Goal: Information Seeking & Learning: Compare options

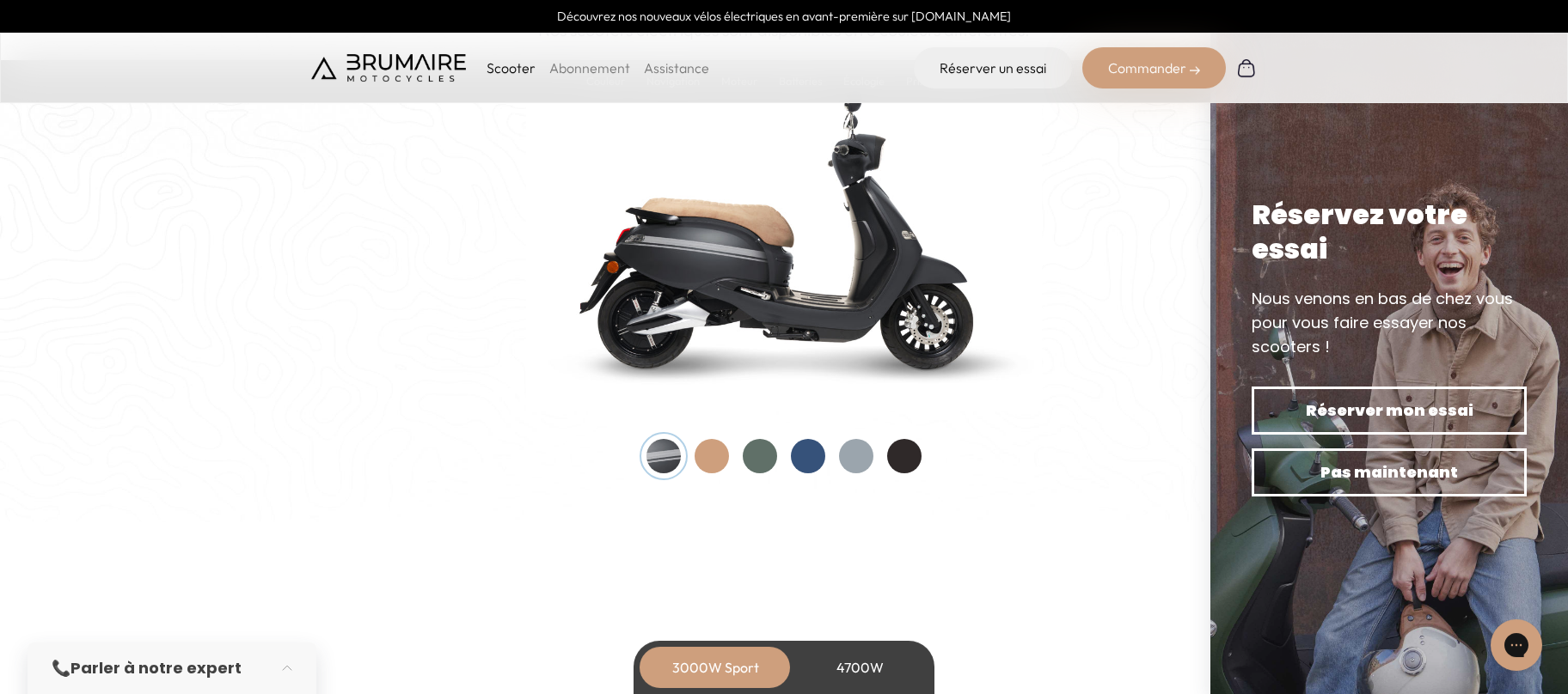
scroll to position [1814, 0]
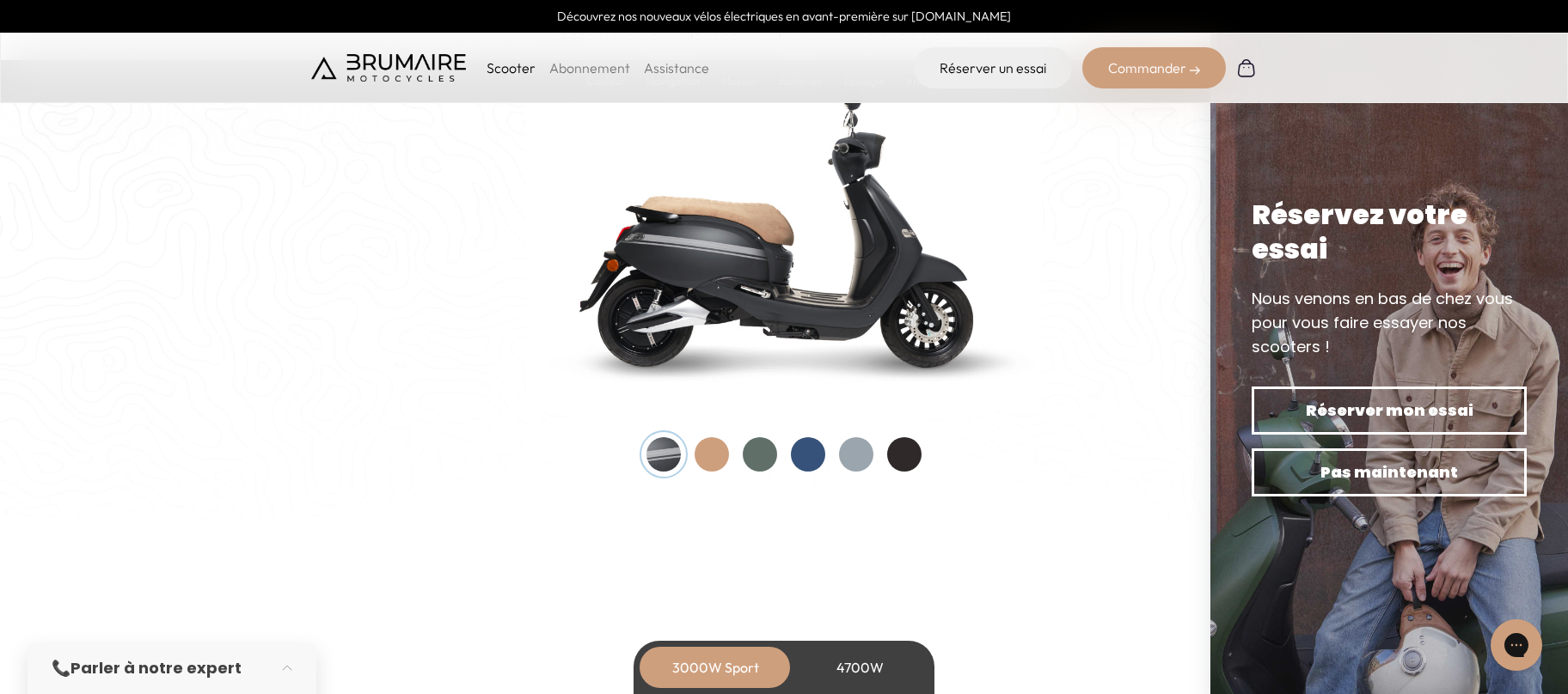
click at [822, 452] on div at bounding box center [808, 454] width 35 height 35
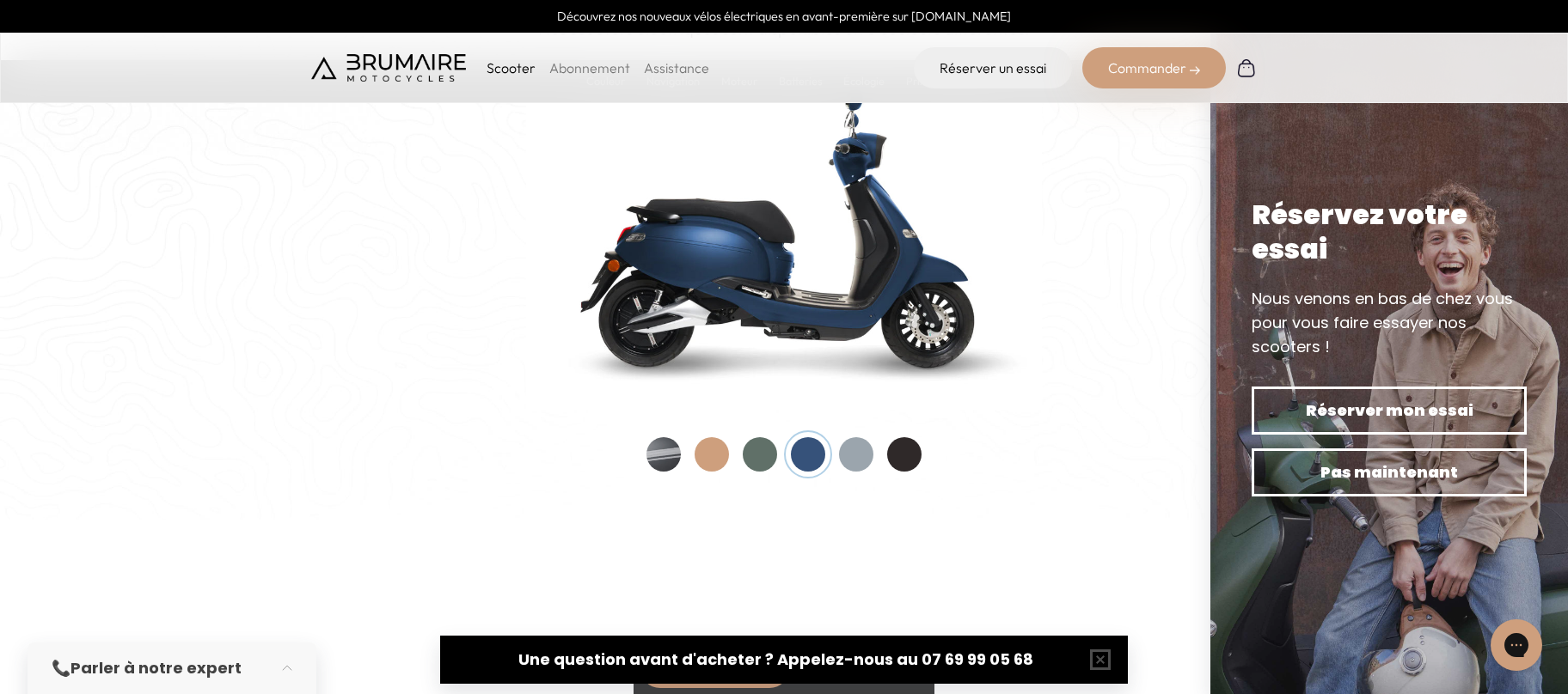
click at [668, 460] on div at bounding box center [663, 454] width 35 height 35
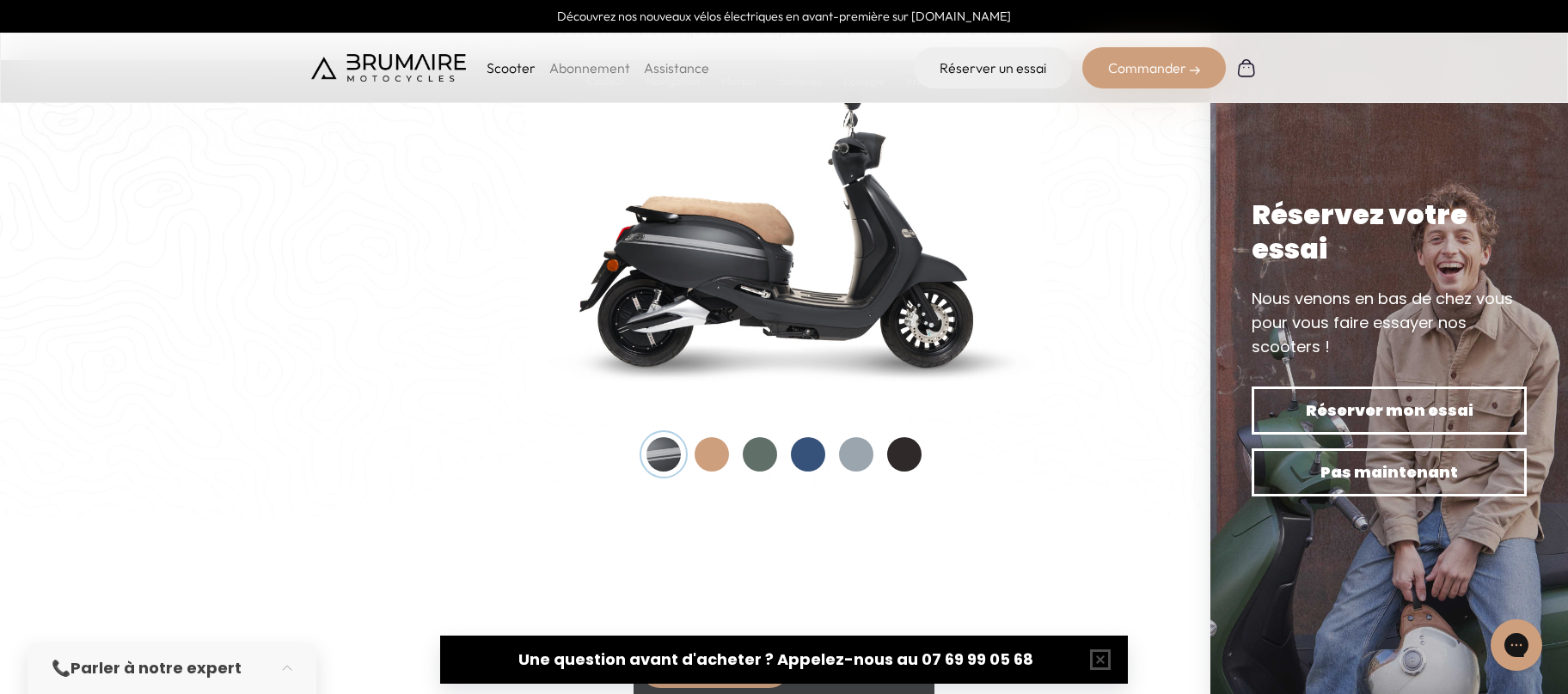
click at [694, 458] on div at bounding box center [783, 454] width 275 height 35
click at [708, 458] on div at bounding box center [711, 454] width 35 height 35
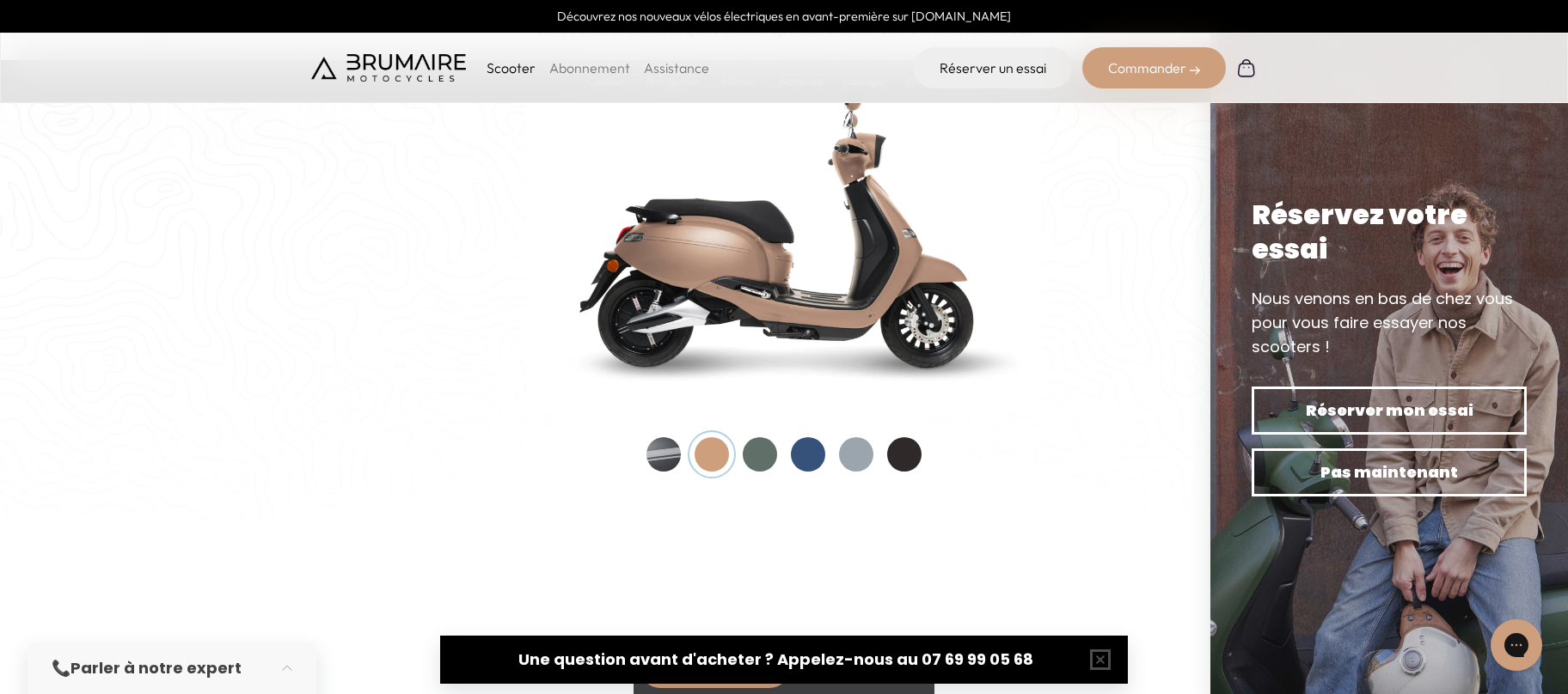
click at [762, 458] on div at bounding box center [760, 454] width 35 height 35
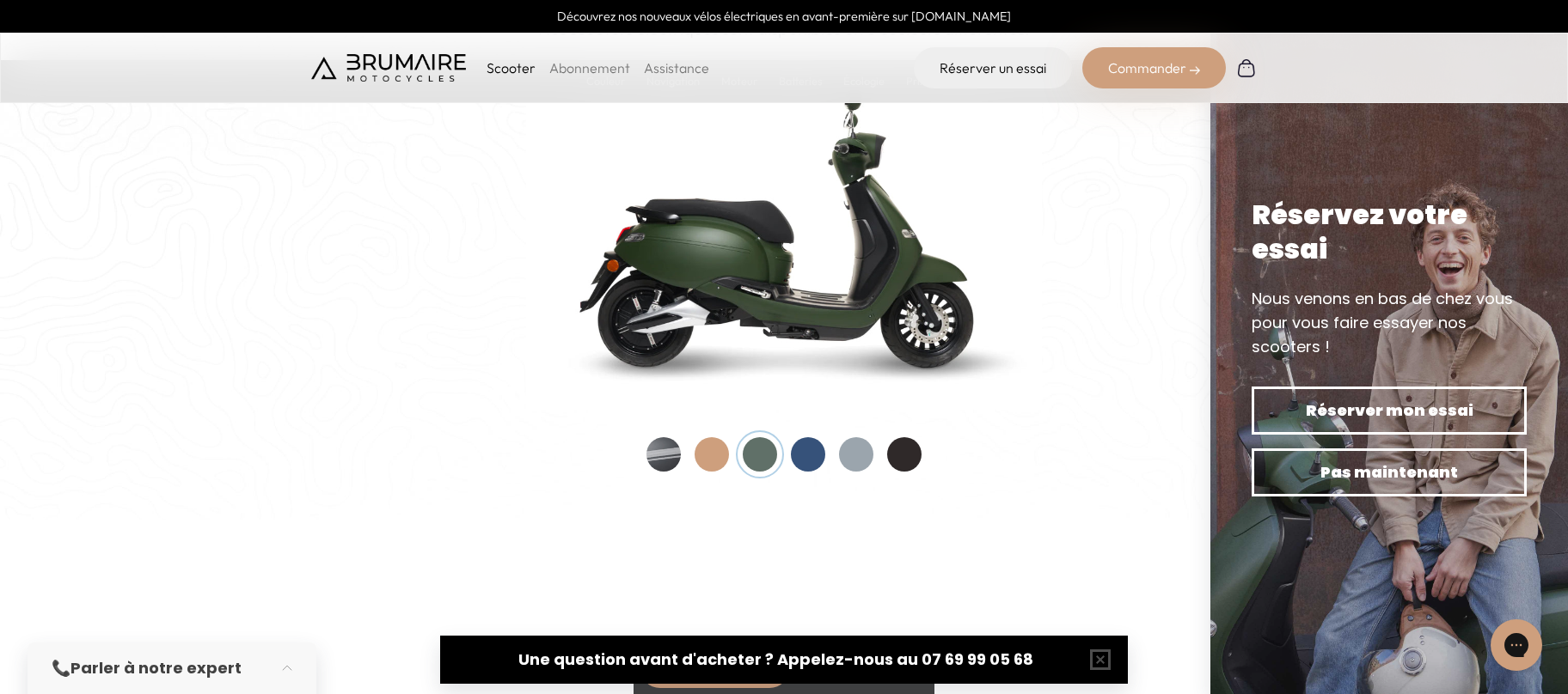
click at [664, 462] on div at bounding box center [663, 454] width 35 height 35
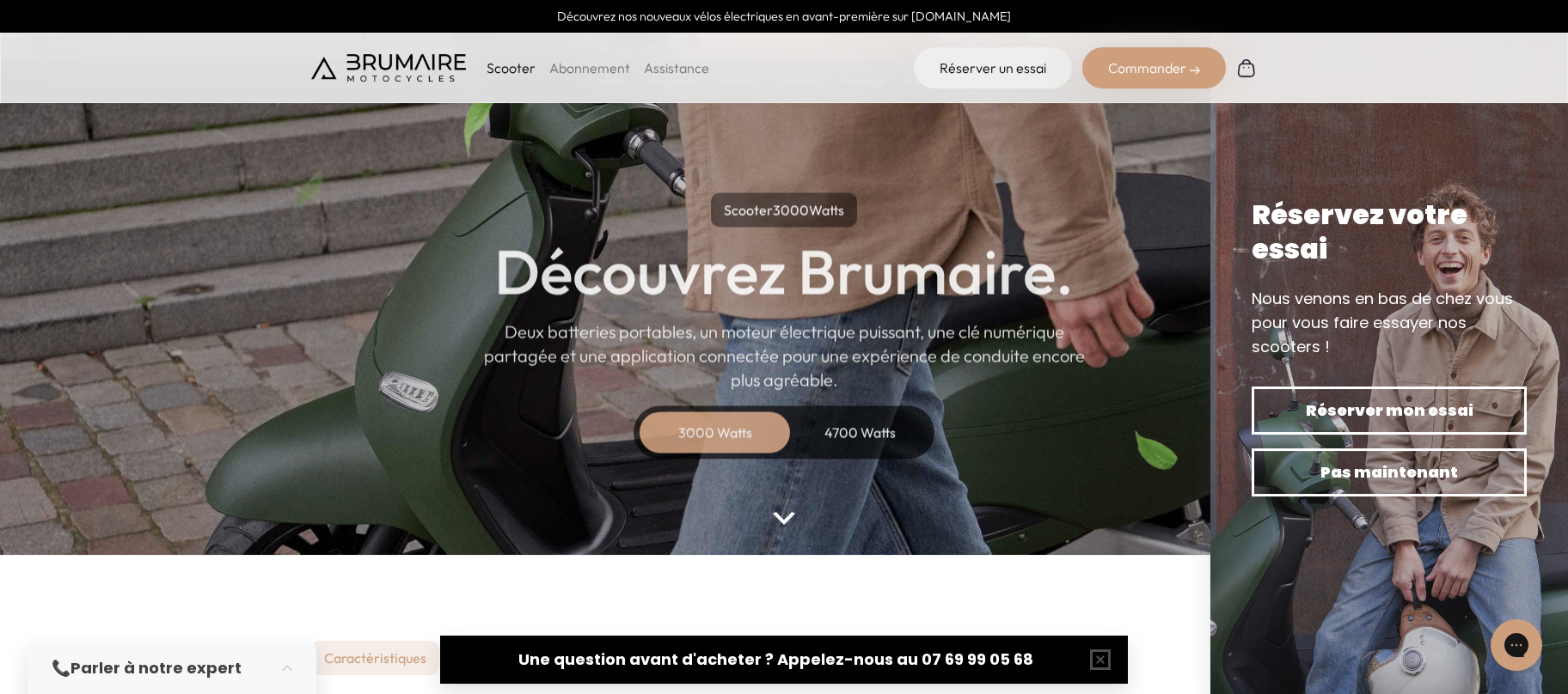
scroll to position [0, 0]
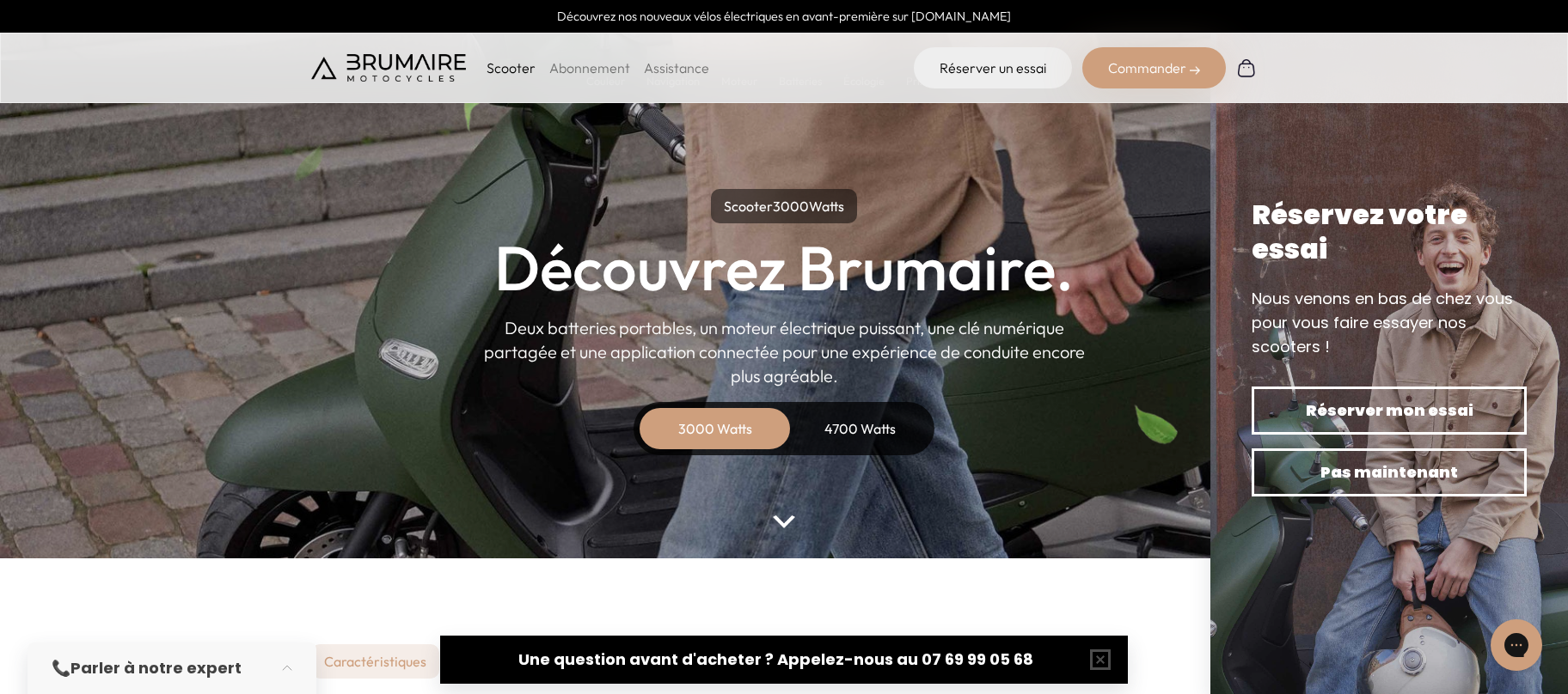
click at [858, 431] on div "4700 Watts" at bounding box center [860, 428] width 138 height 41
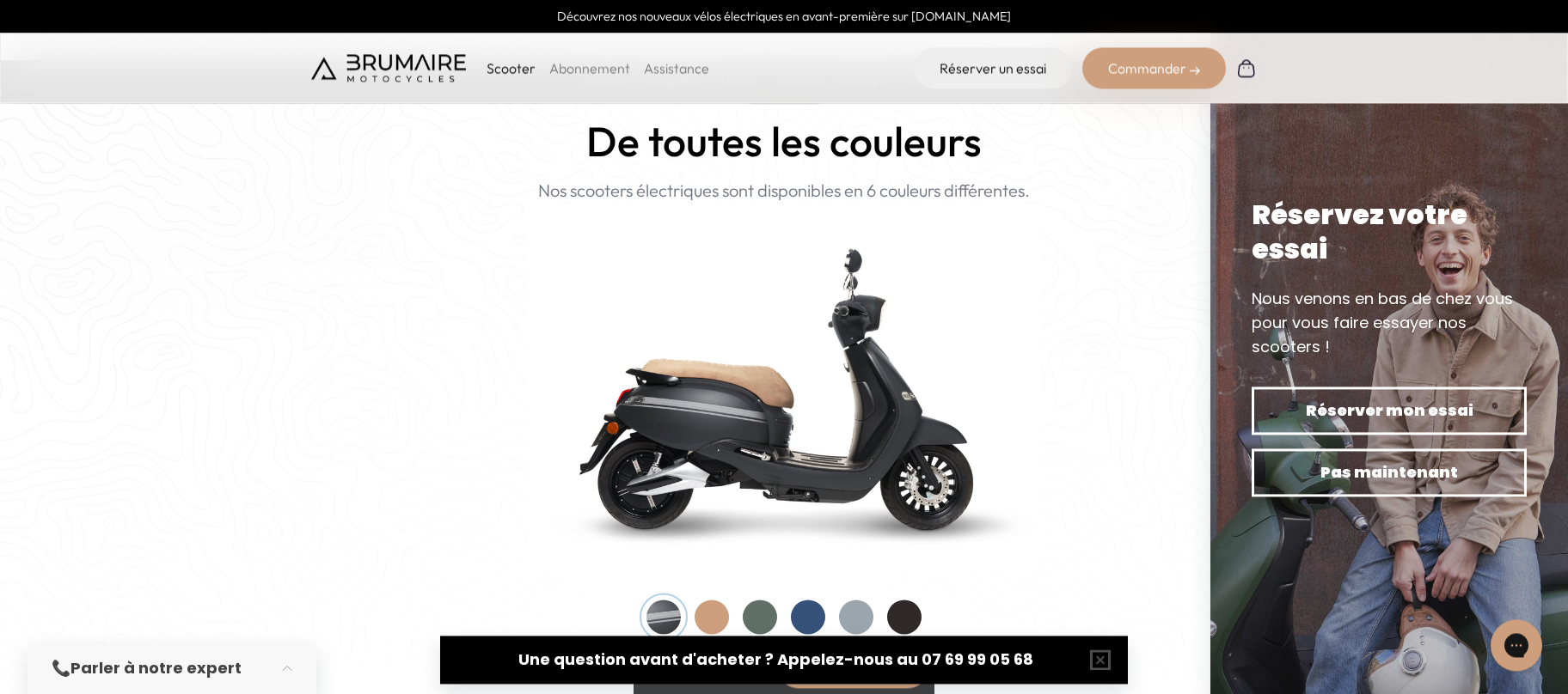
scroll to position [1675, 0]
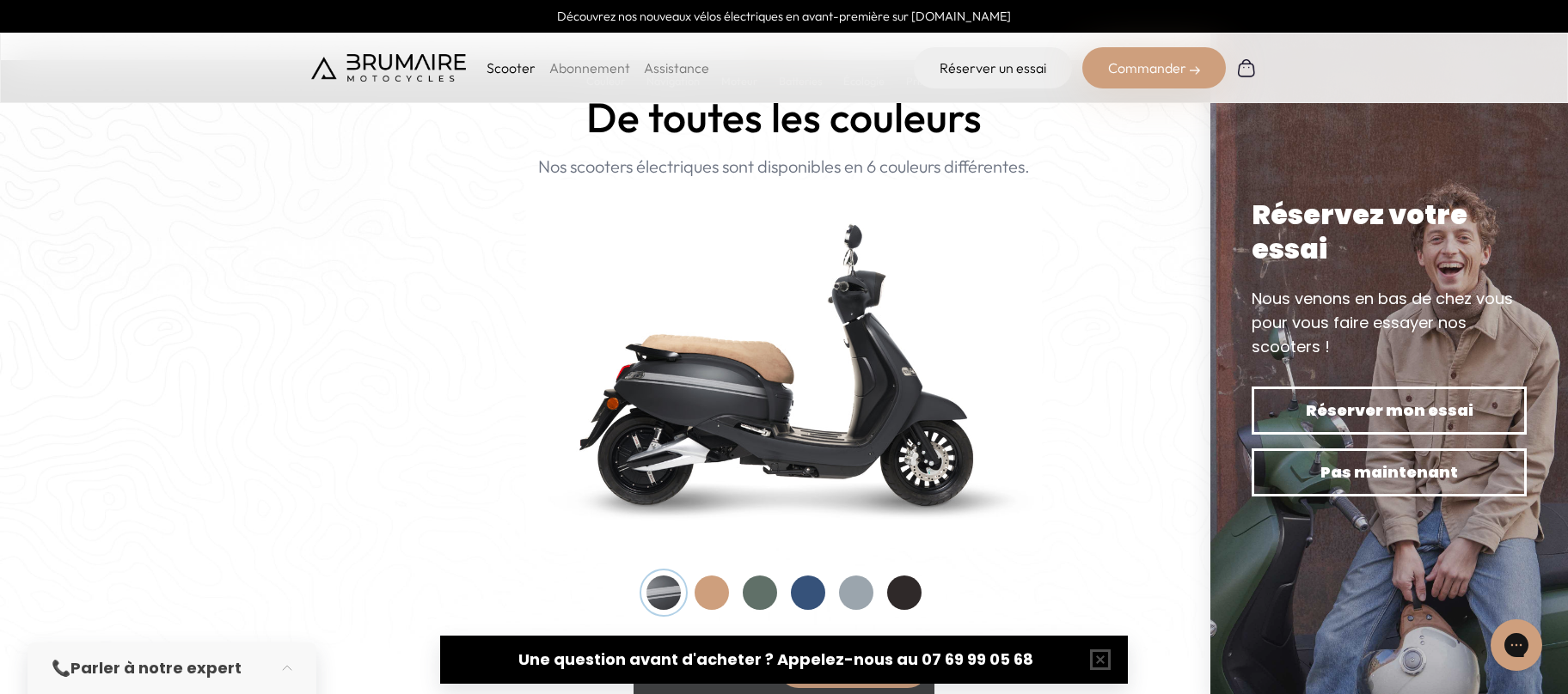
click at [809, 486] on div at bounding box center [808, 593] width 35 height 35
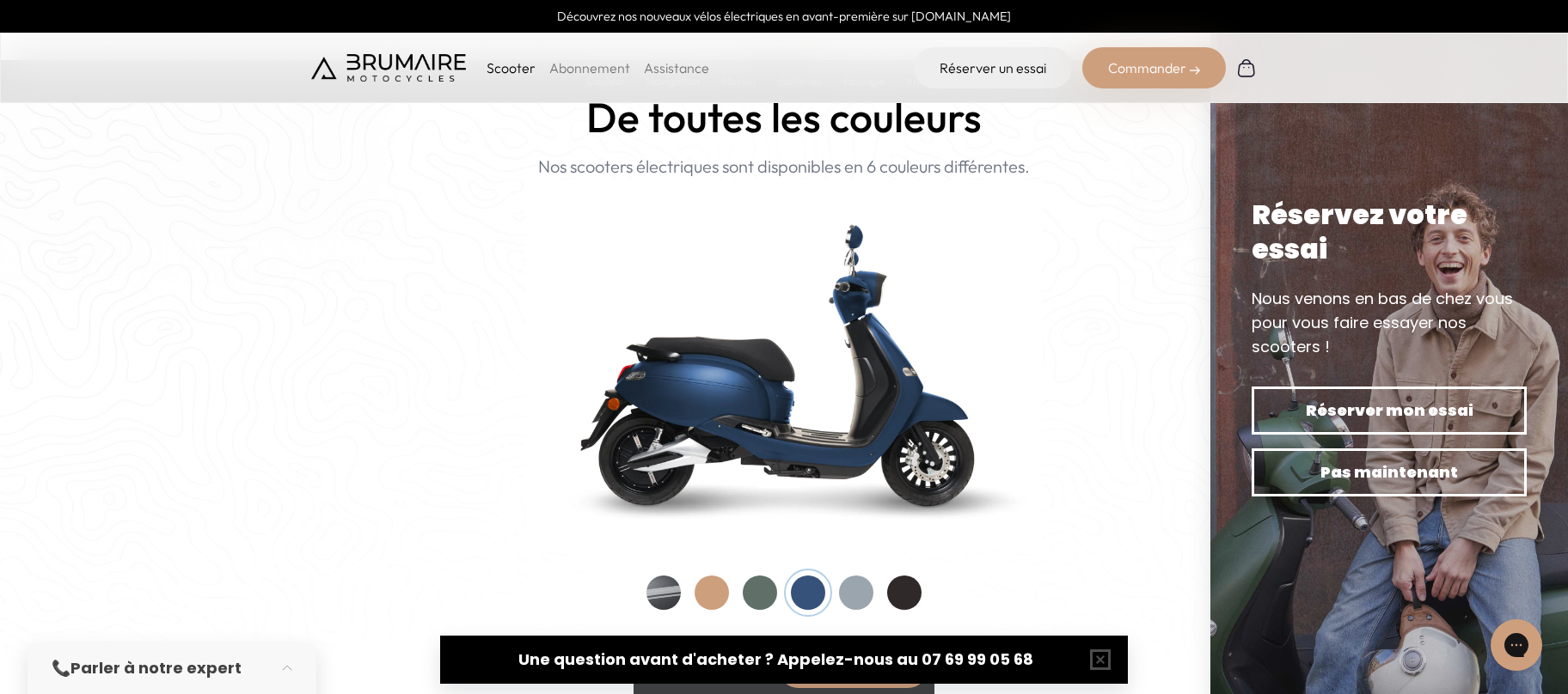
click at [660, 486] on div at bounding box center [663, 593] width 35 height 35
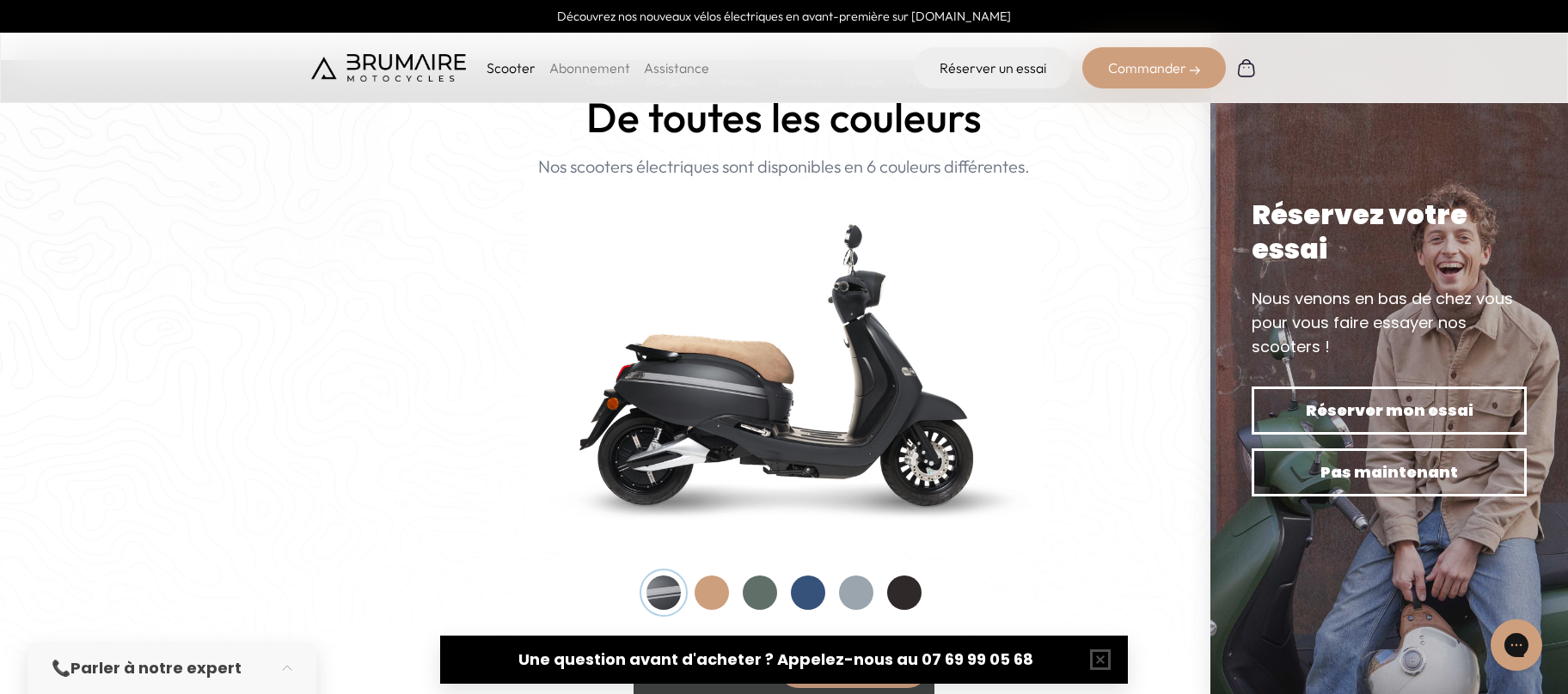
click at [714, 486] on div at bounding box center [711, 593] width 35 height 35
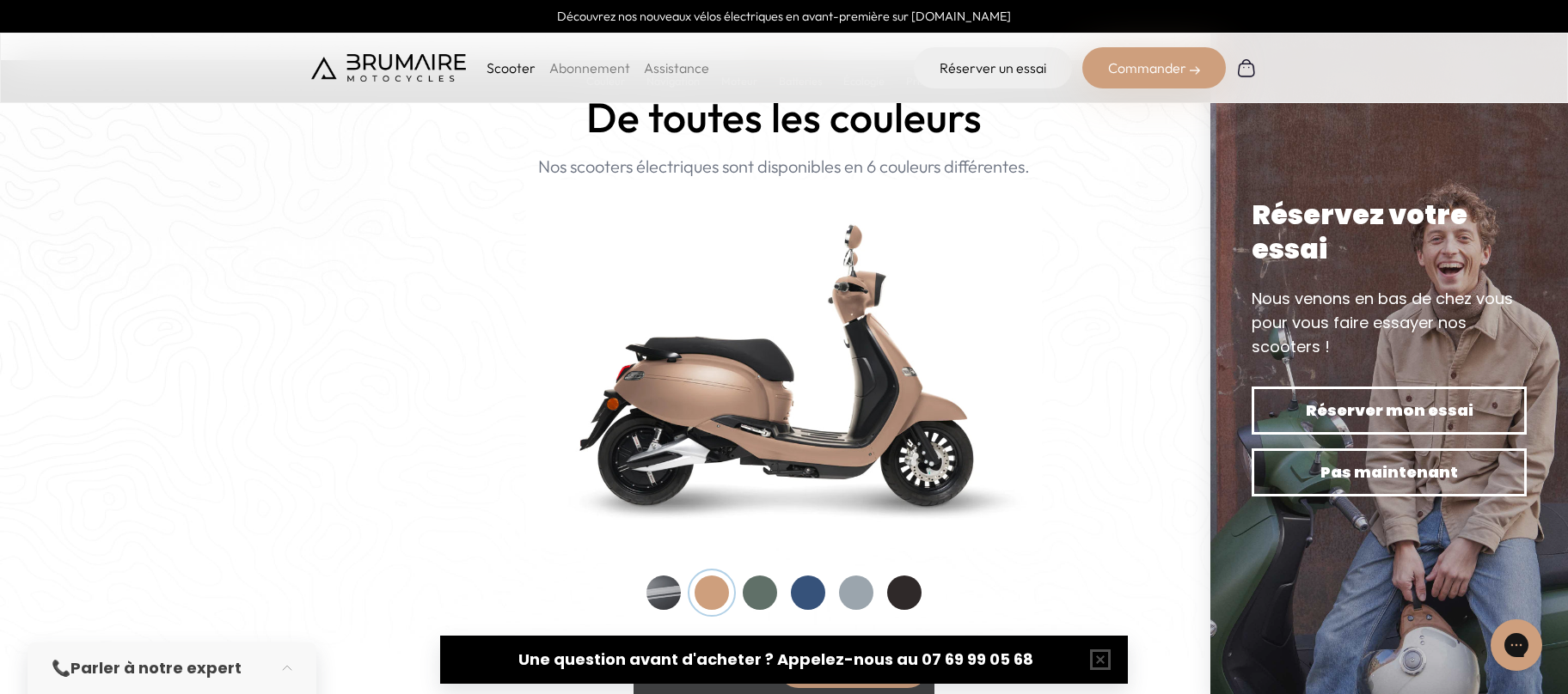
click at [765, 486] on div at bounding box center [760, 593] width 35 height 35
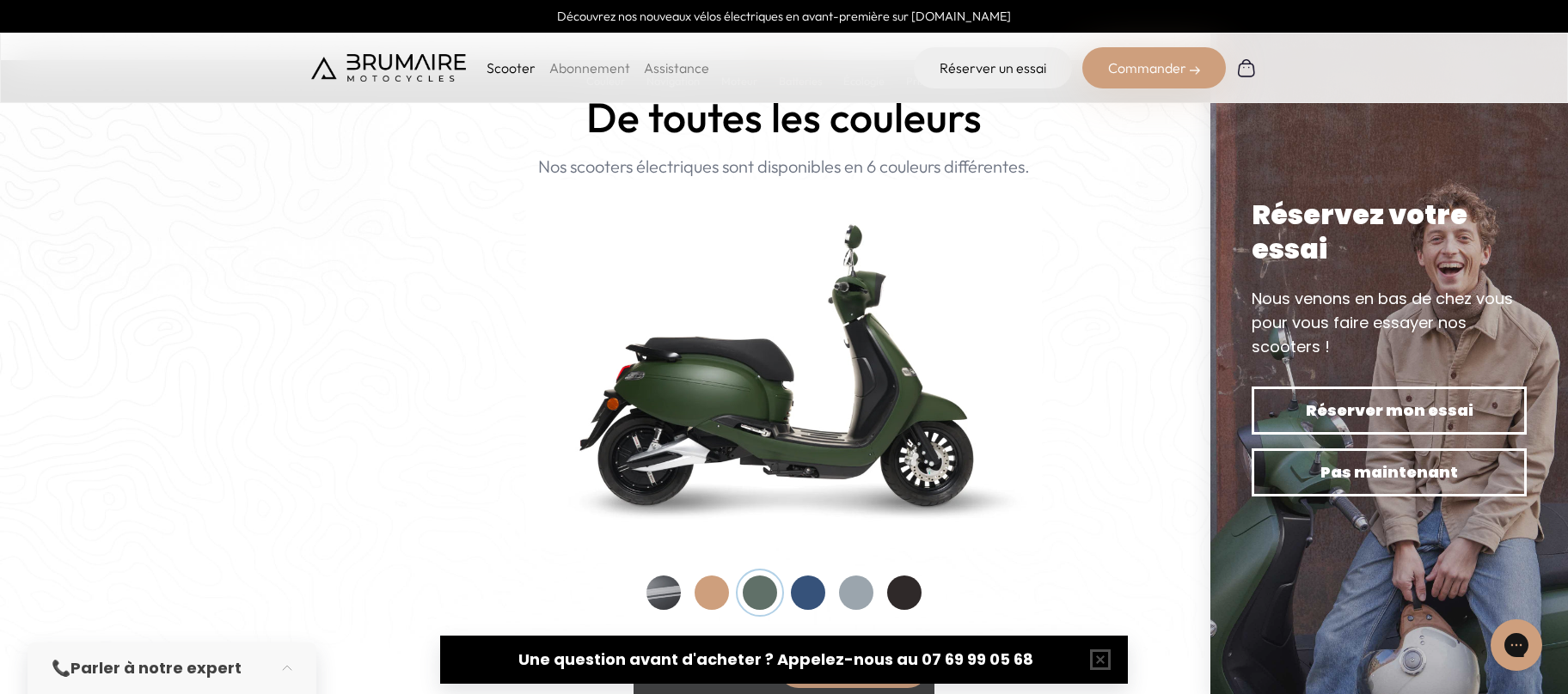
click at [785, 486] on div at bounding box center [783, 593] width 275 height 35
click at [700, 486] on div at bounding box center [711, 593] width 35 height 35
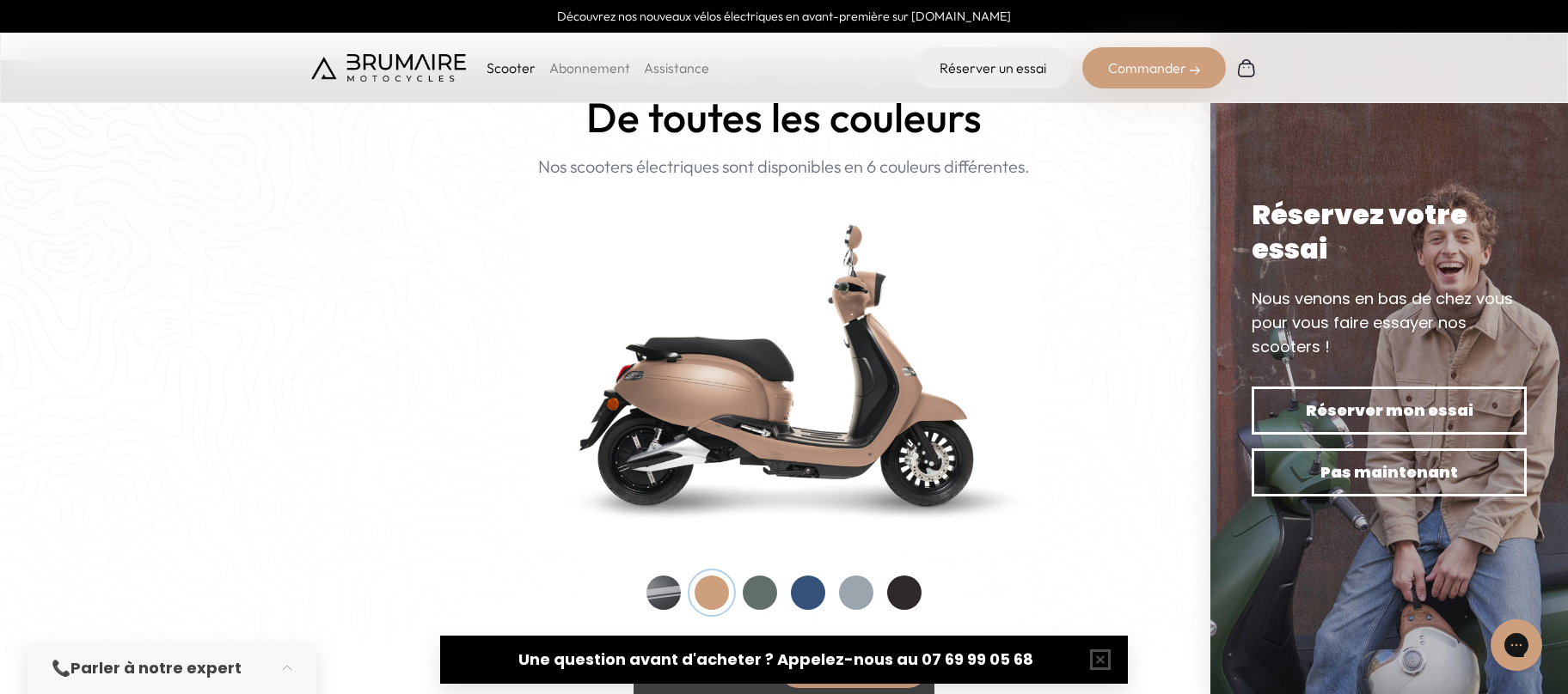
click at [908, 486] on div at bounding box center [904, 593] width 35 height 35
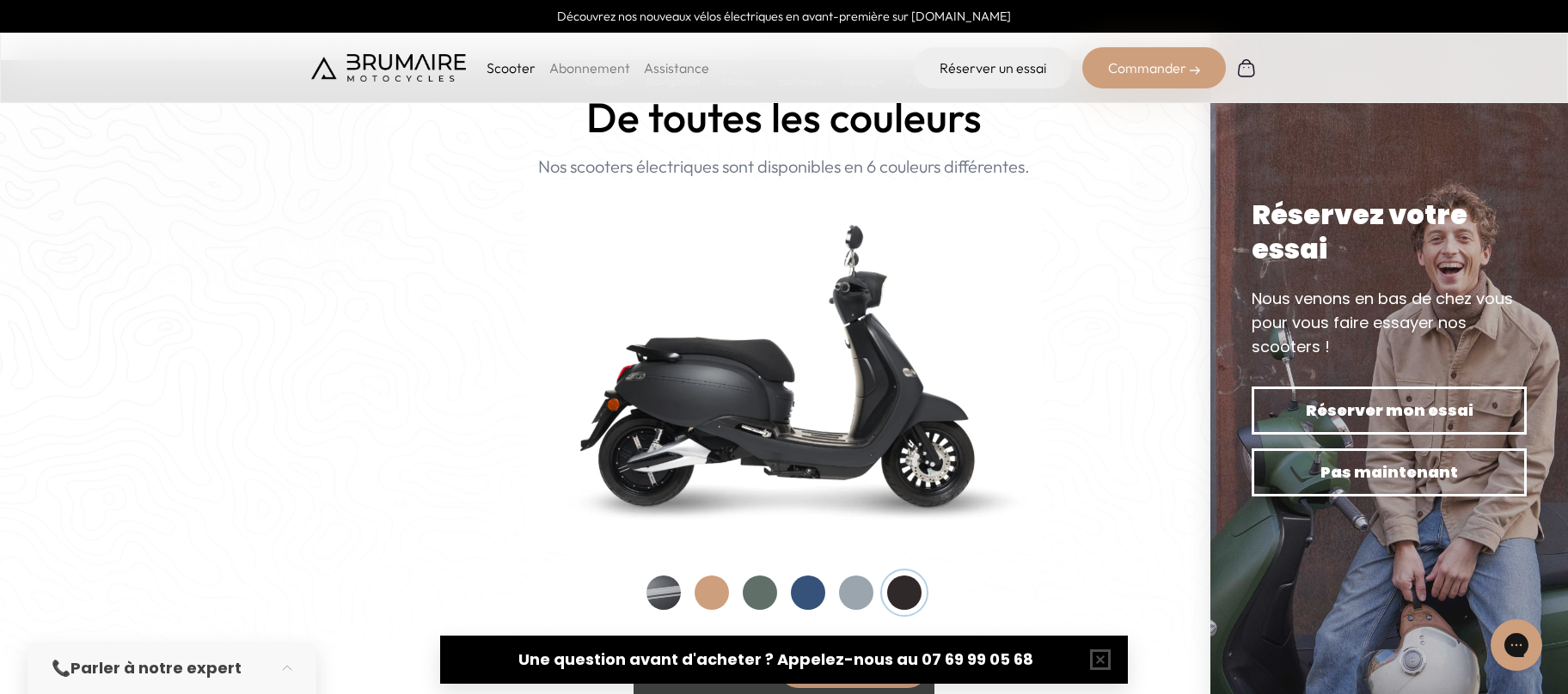
click at [855, 486] on div at bounding box center [856, 593] width 35 height 35
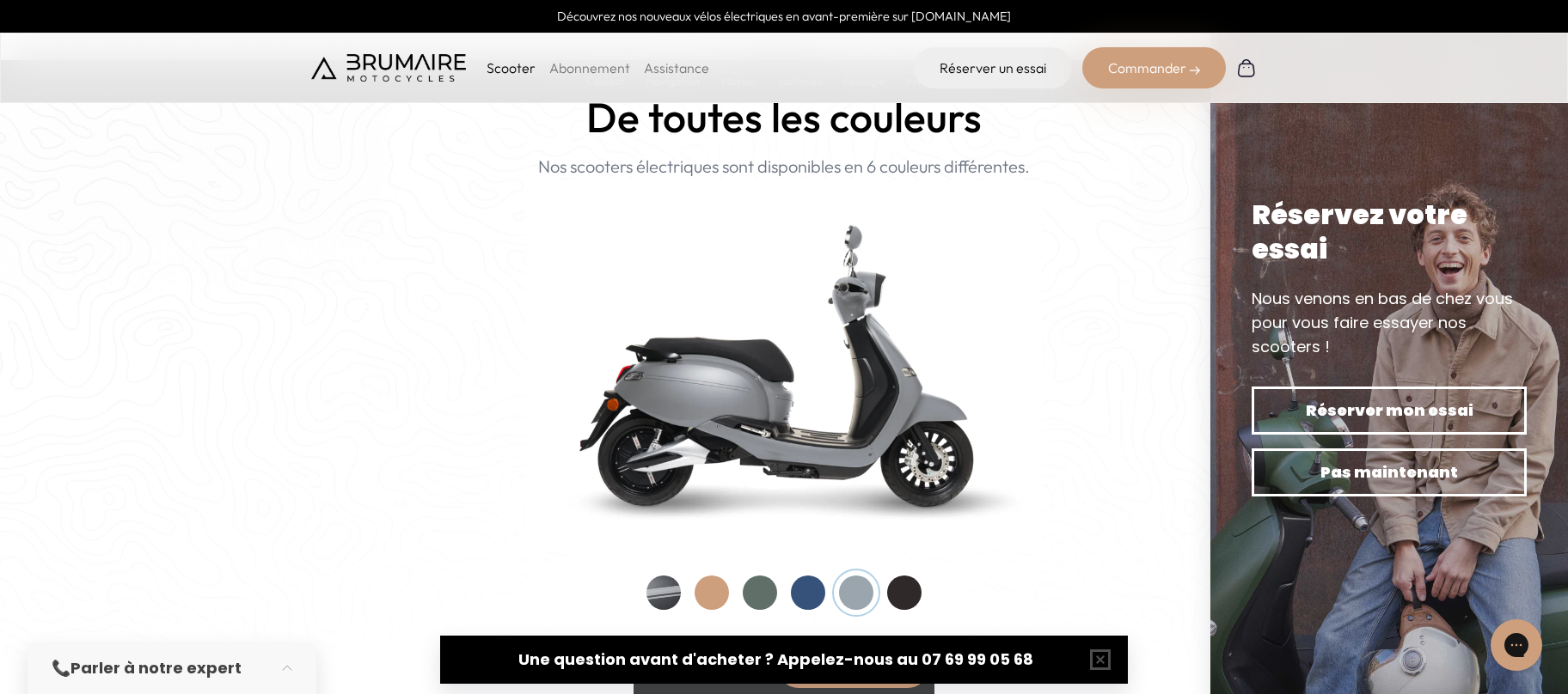
click at [808, 486] on div at bounding box center [808, 593] width 35 height 35
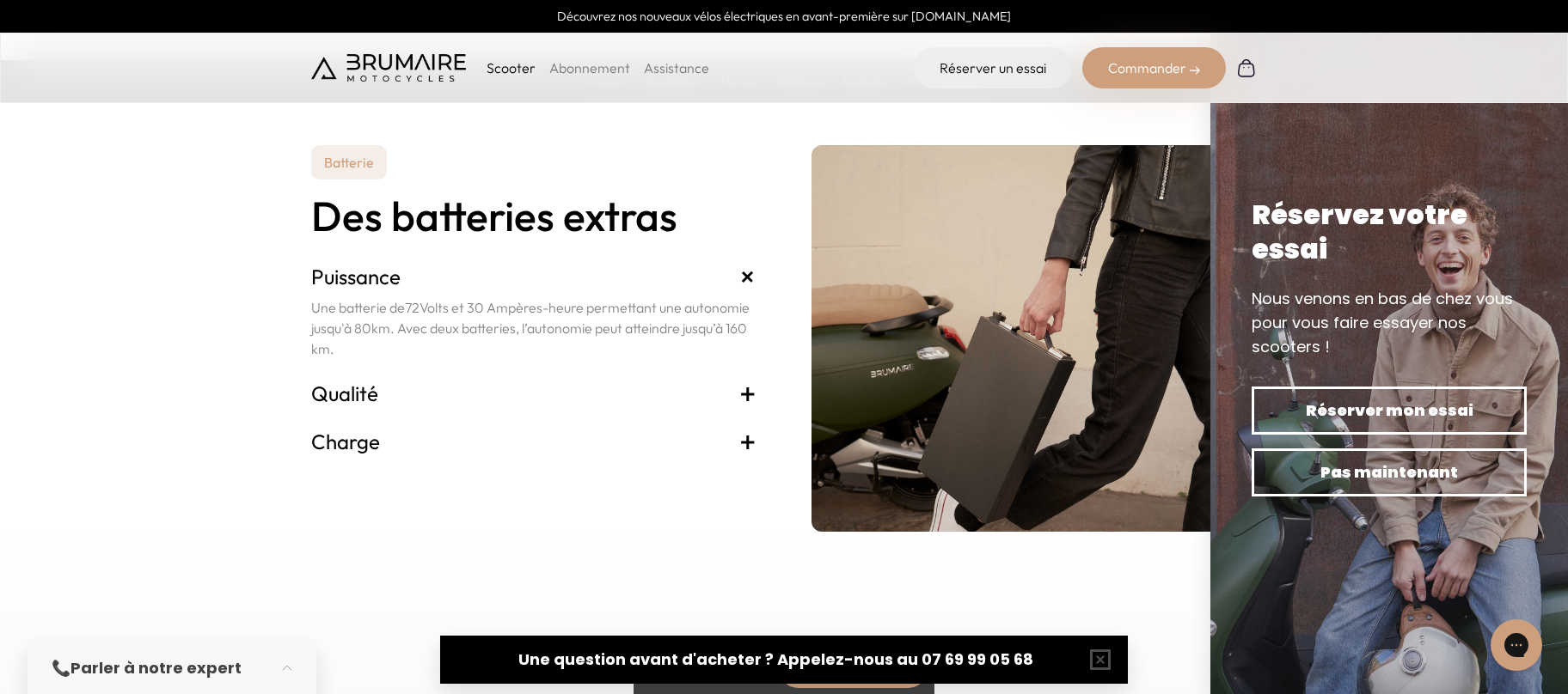
scroll to position [3816, 0]
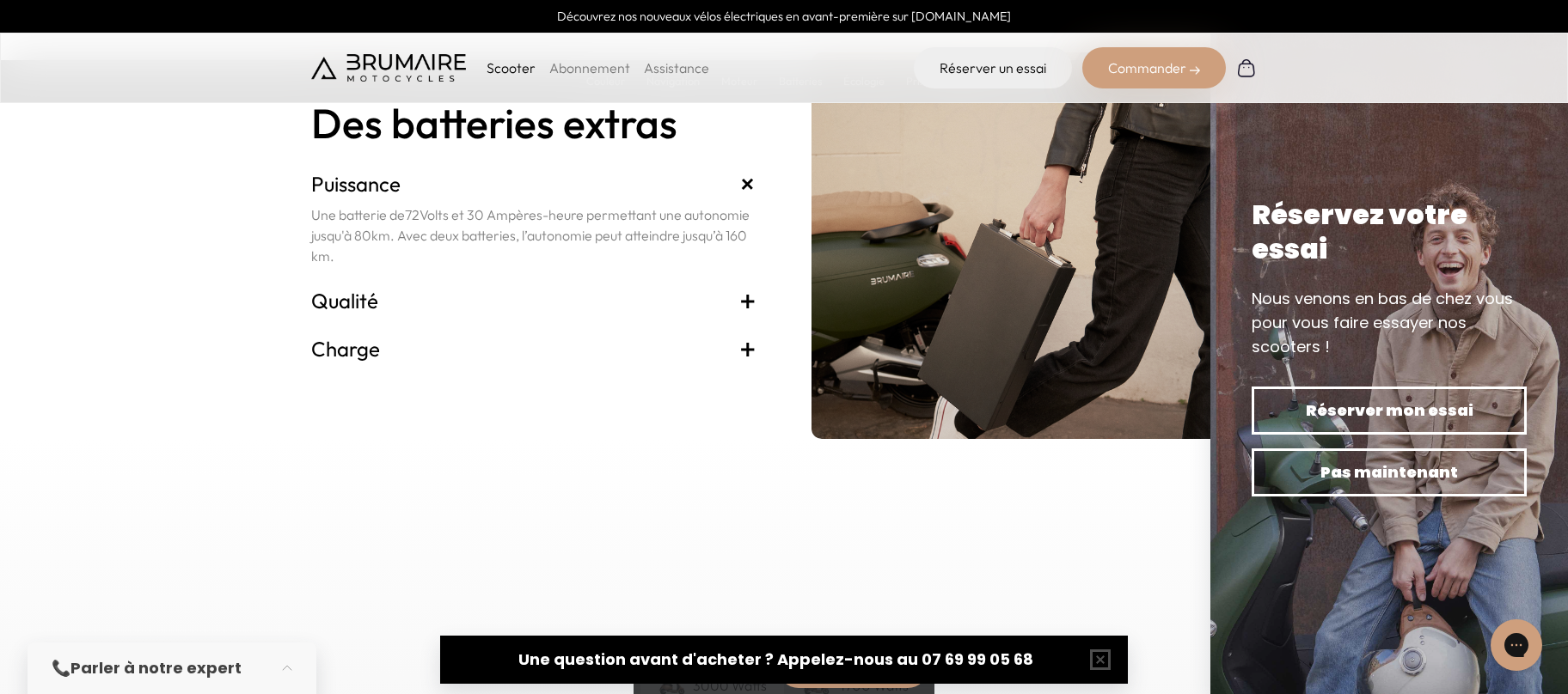
click at [740, 296] on span "+" at bounding box center [748, 300] width 17 height 28
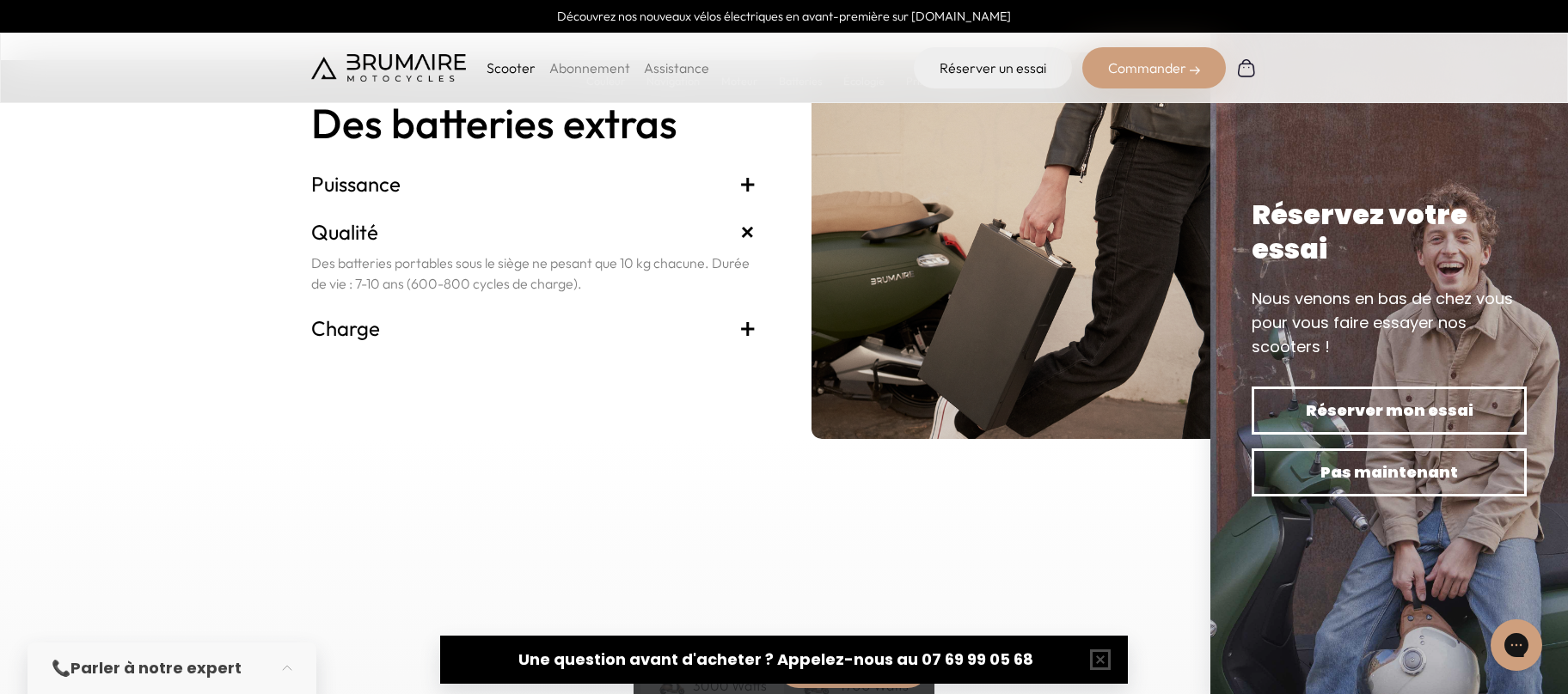
click at [744, 329] on span "+" at bounding box center [748, 328] width 17 height 28
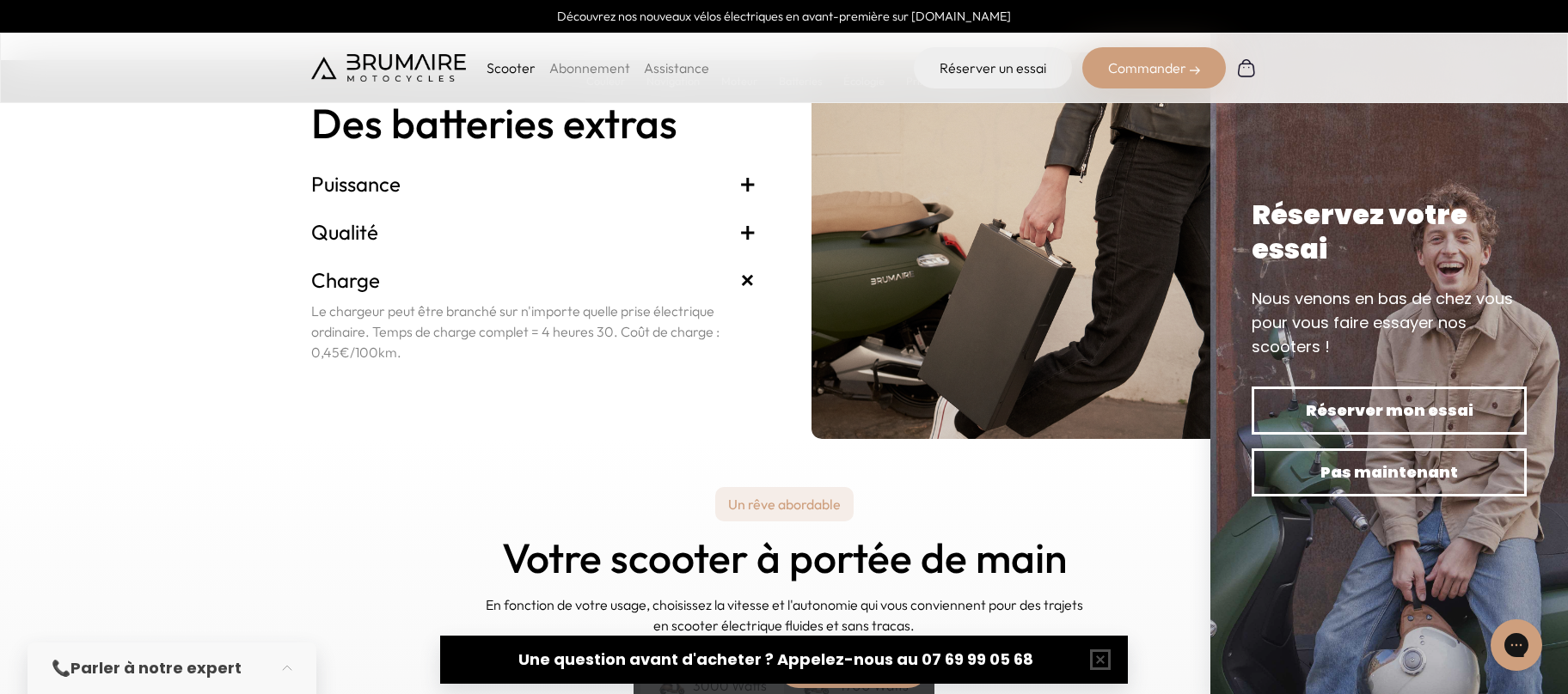
scroll to position [4280, 0]
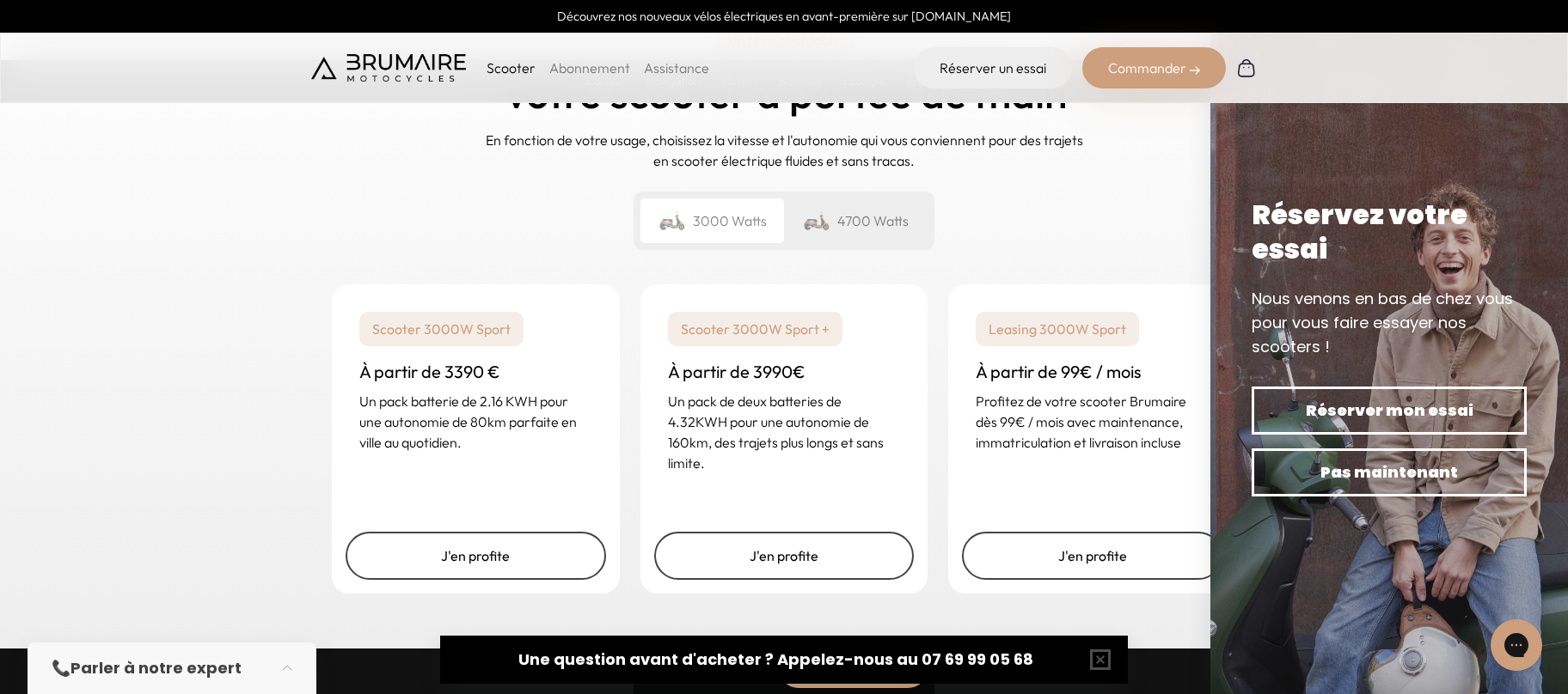
click at [882, 223] on div "4700 Watts" at bounding box center [856, 220] width 144 height 44
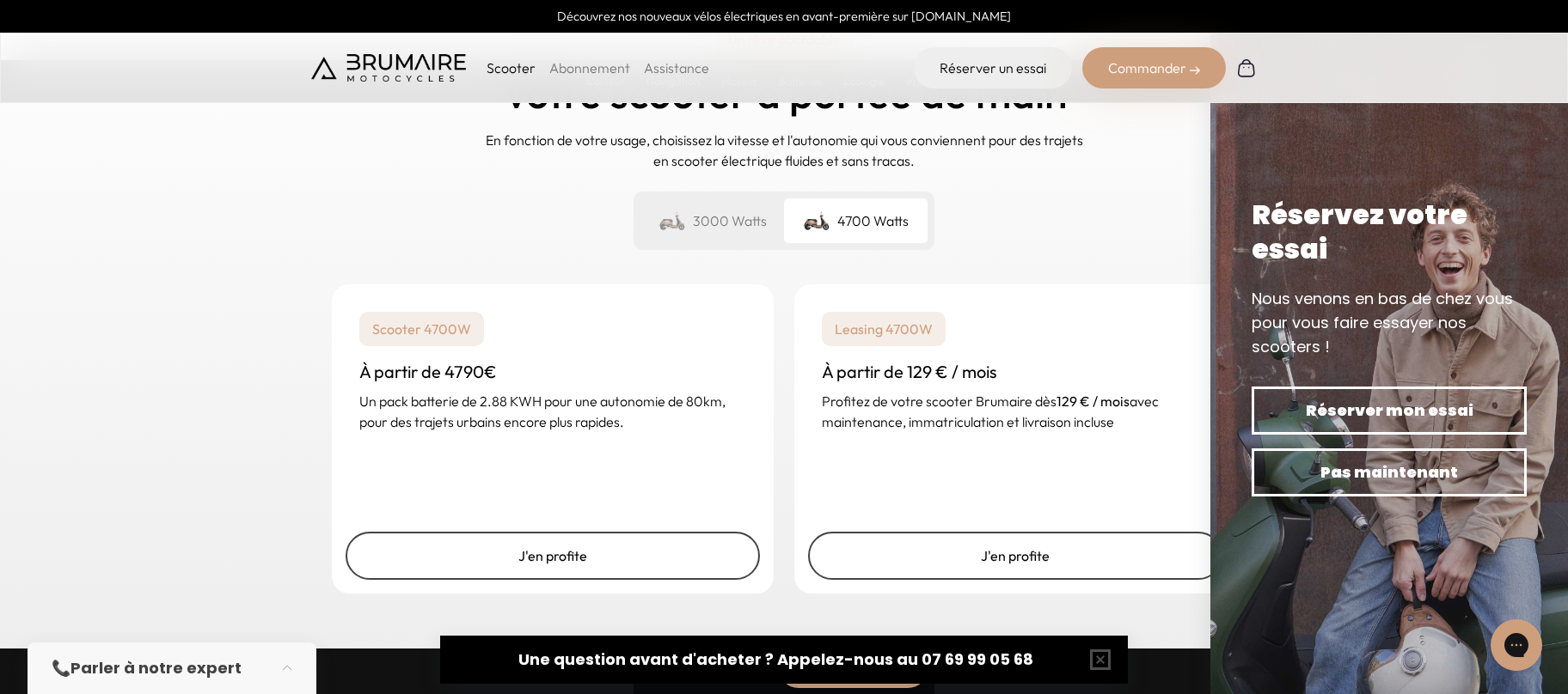
click at [738, 226] on div "3000 Watts" at bounding box center [713, 220] width 144 height 44
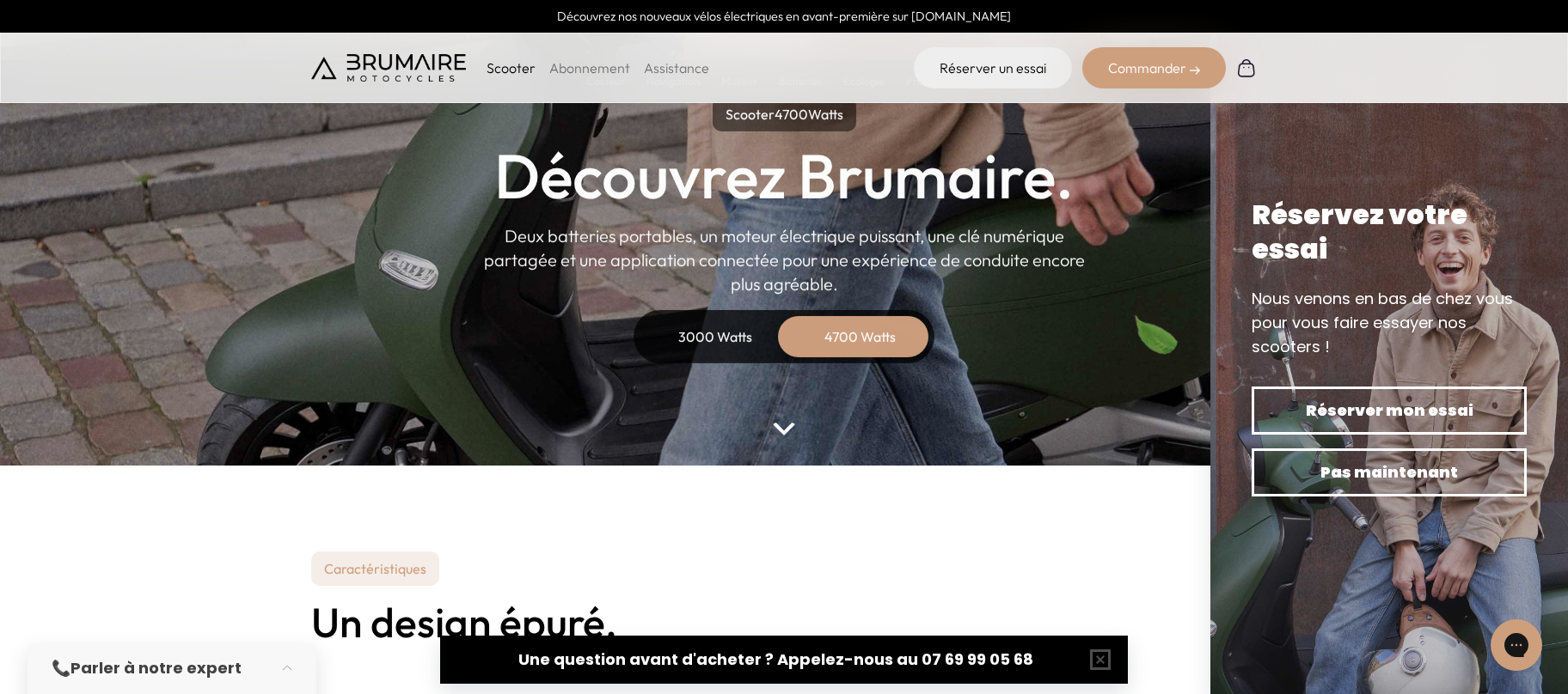
scroll to position [0, 0]
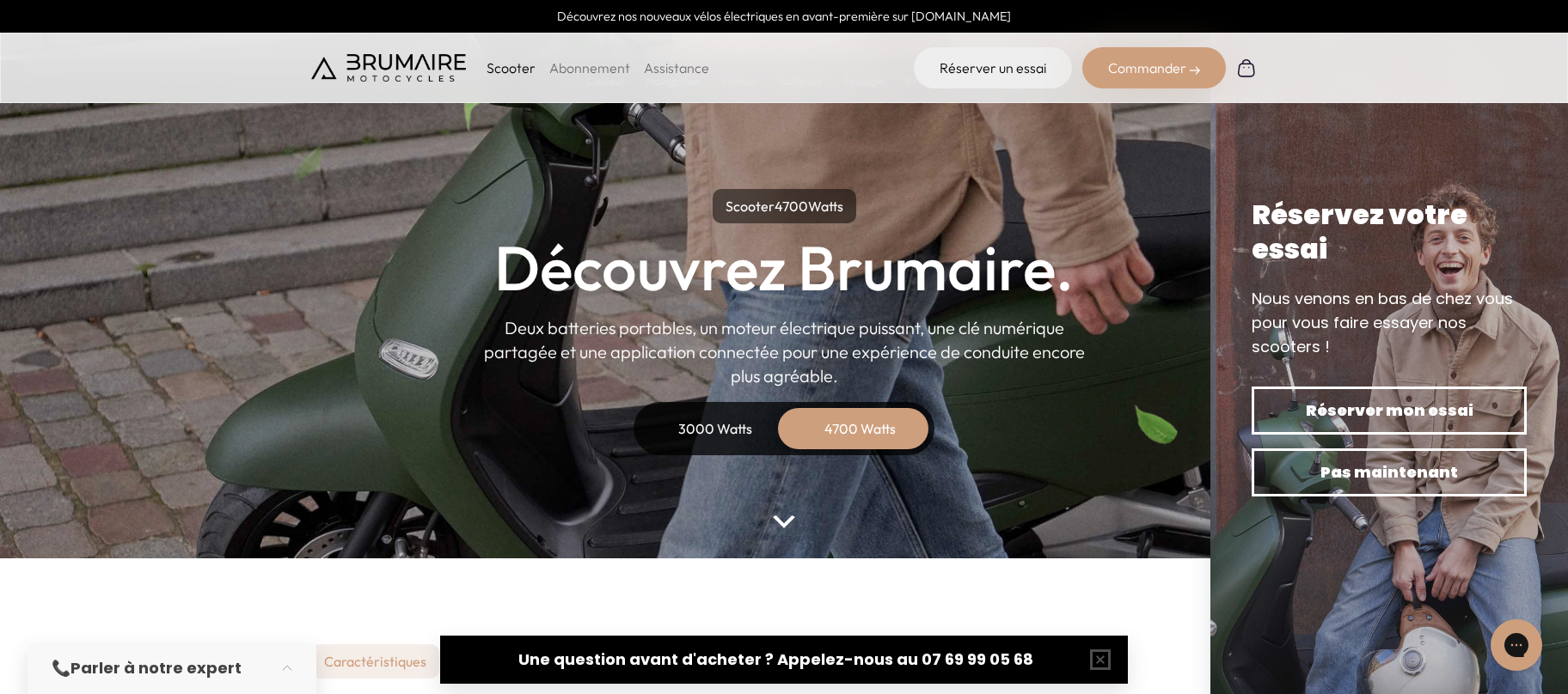
click at [701, 416] on div "3000 Watts" at bounding box center [715, 428] width 138 height 41
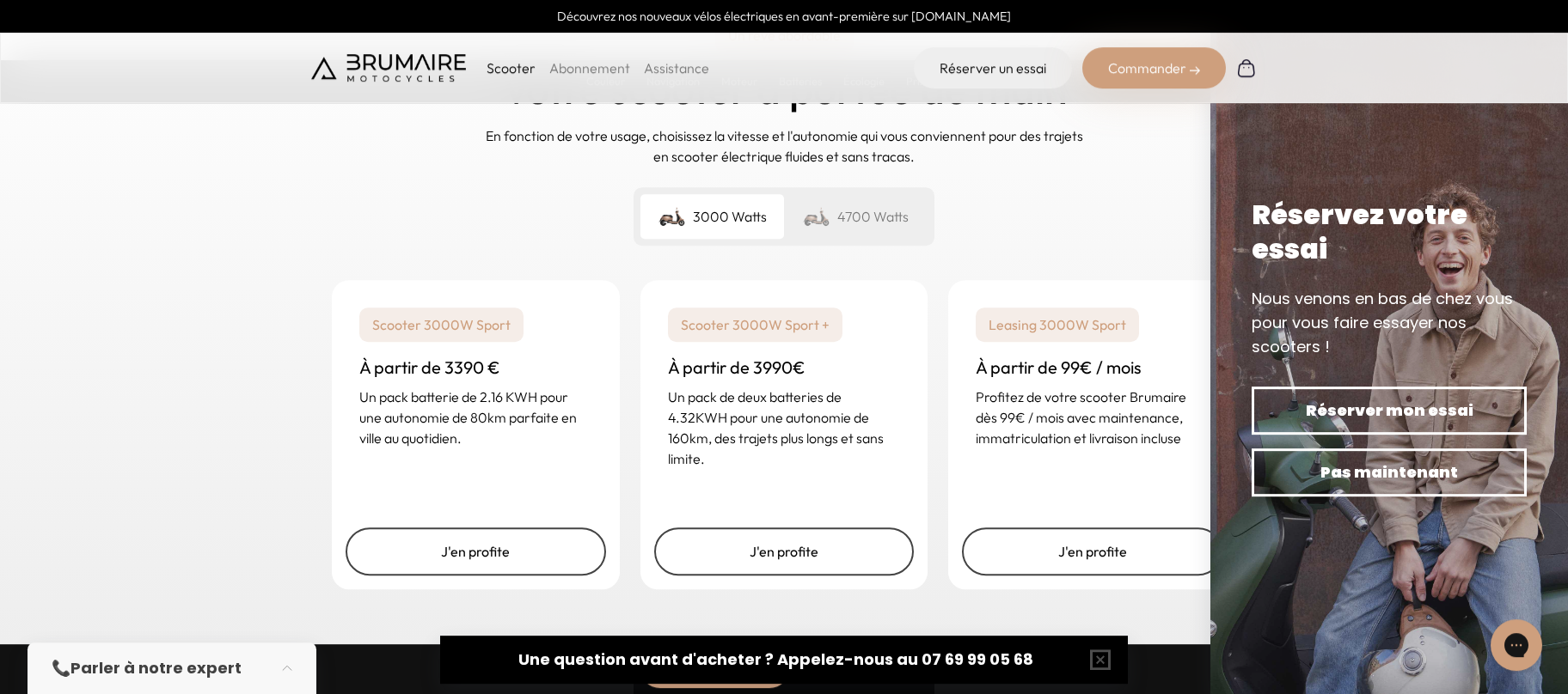
scroll to position [4188, 0]
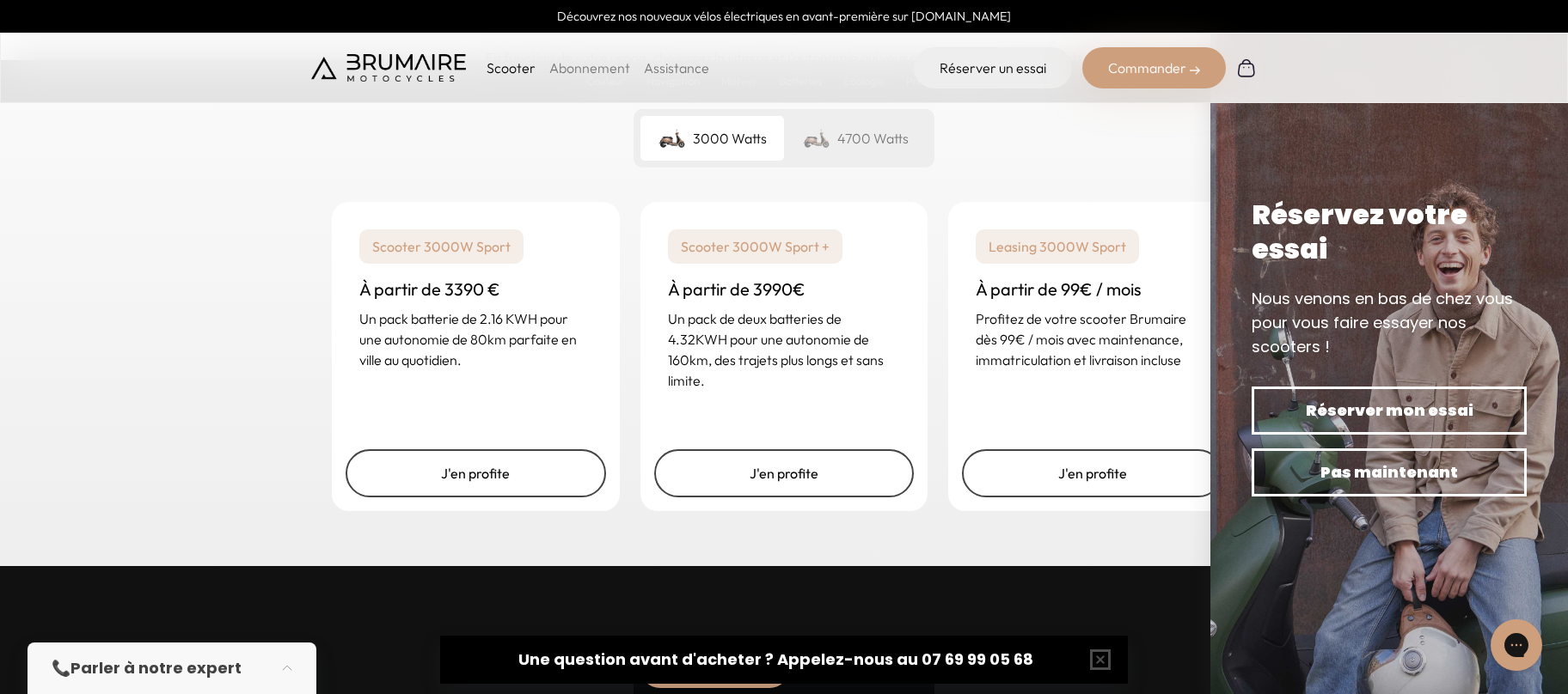
click at [881, 137] on div "4700 Watts" at bounding box center [856, 139] width 144 height 44
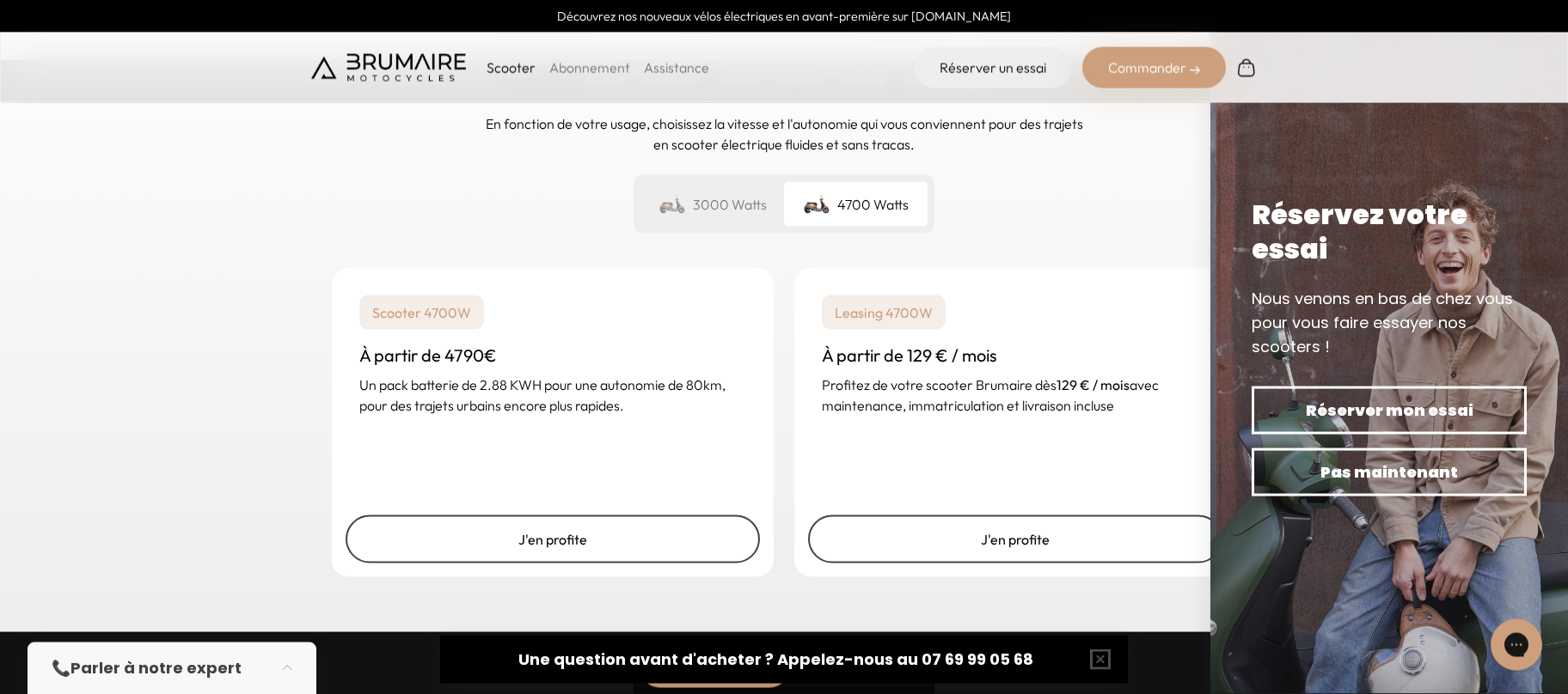
scroll to position [4001, 0]
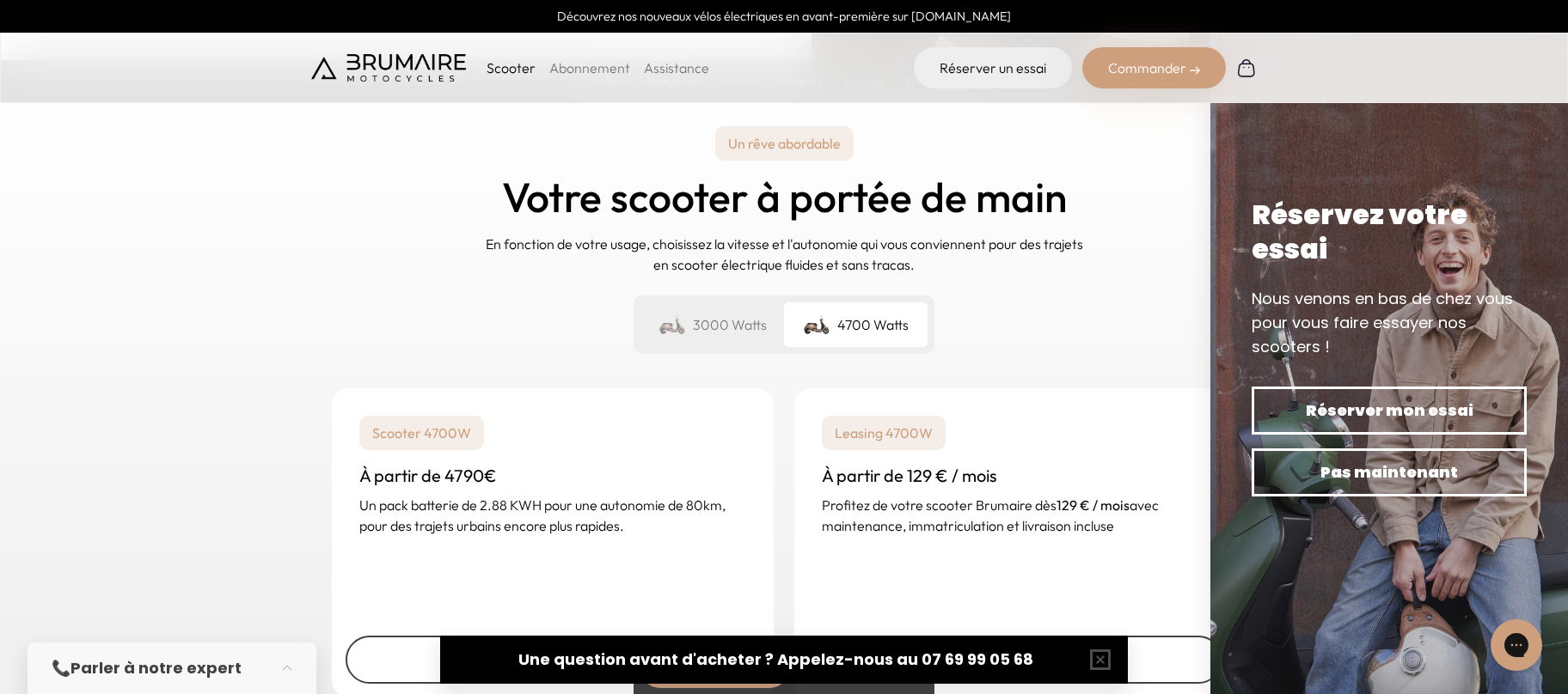
click at [724, 323] on div "3000 Watts" at bounding box center [713, 324] width 144 height 44
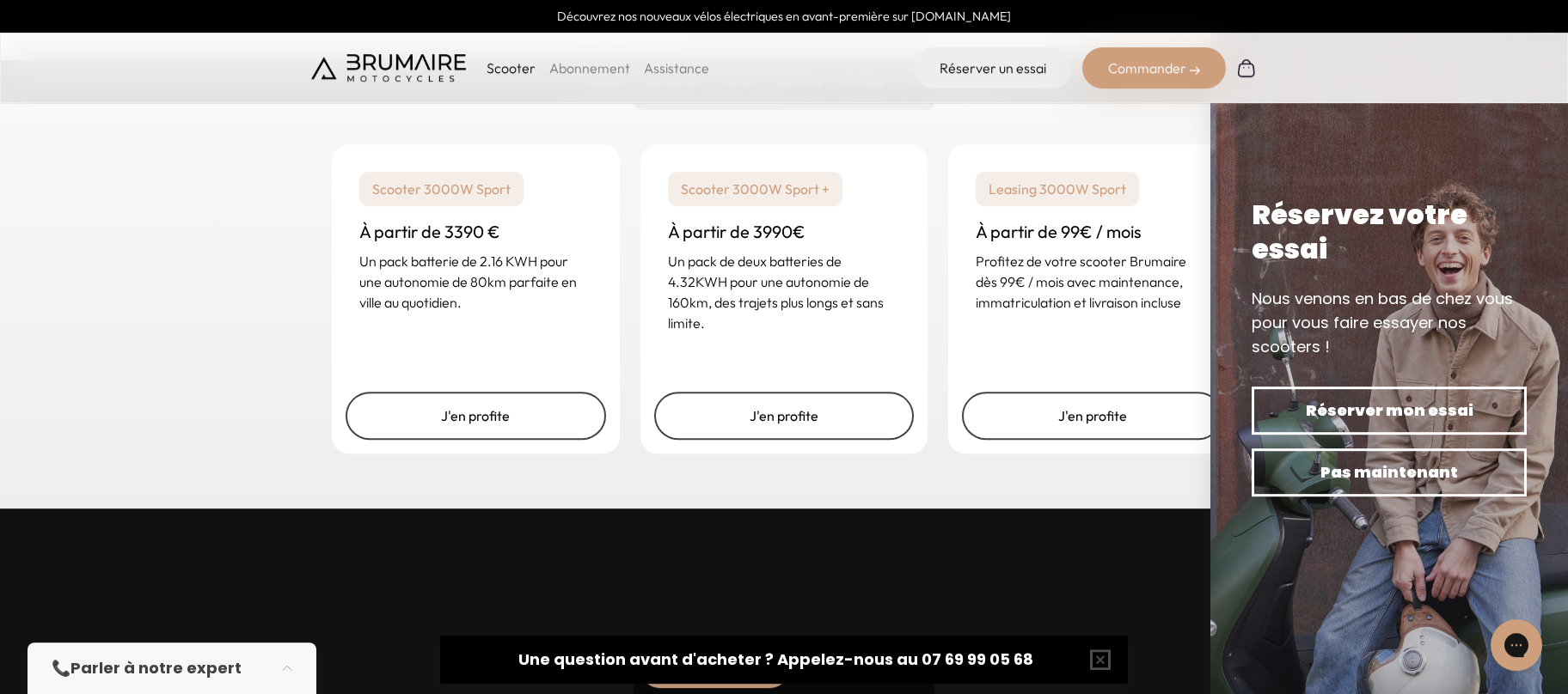
scroll to position [4095, 0]
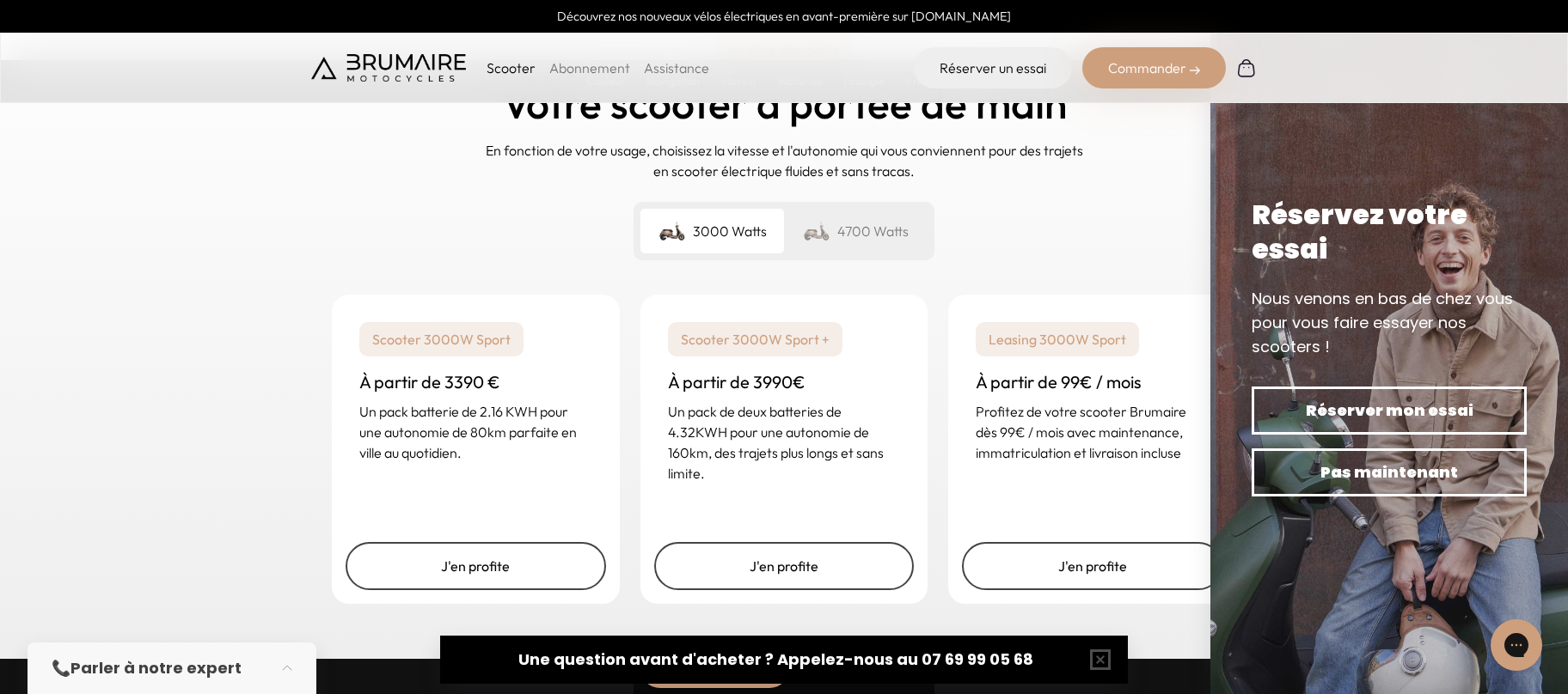
click at [881, 218] on div "4700 Watts" at bounding box center [856, 231] width 144 height 44
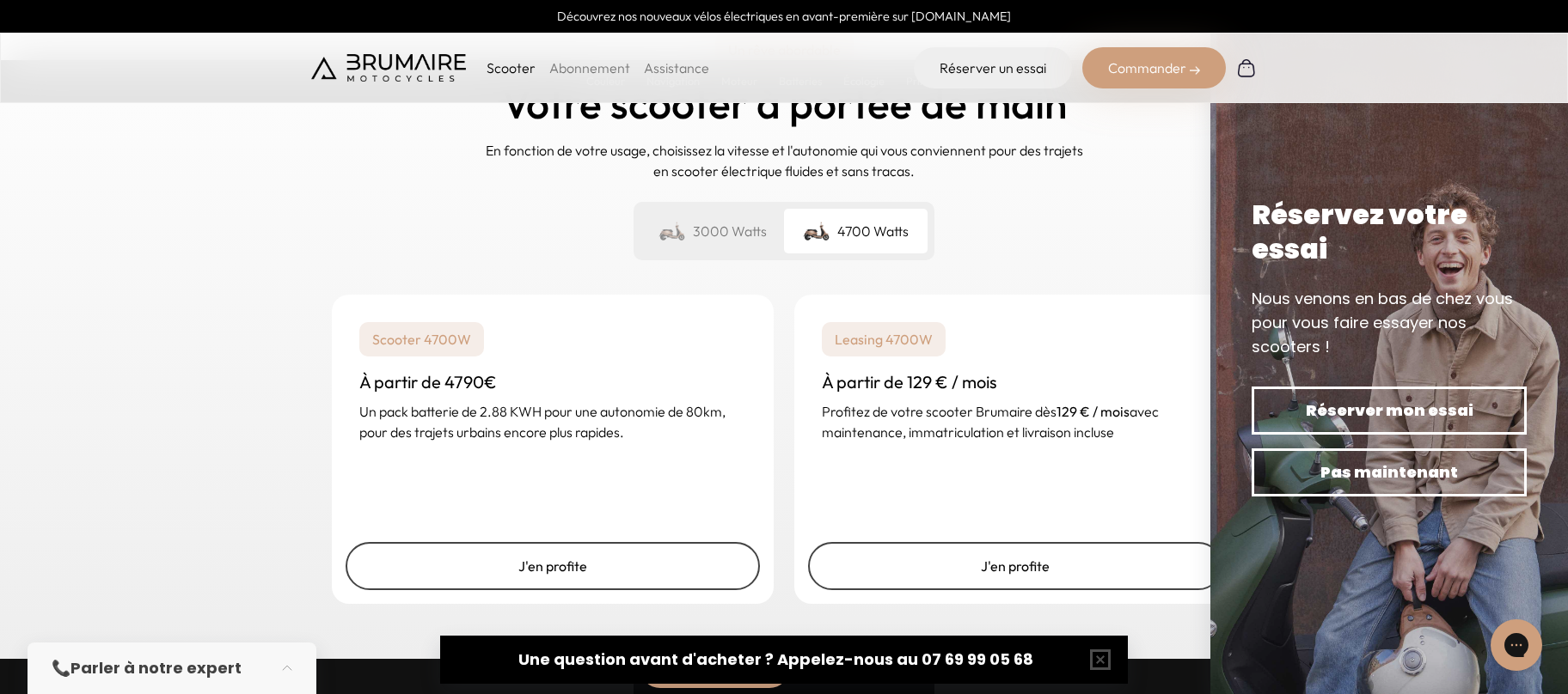
click at [718, 219] on div "3000 Watts" at bounding box center [713, 231] width 144 height 44
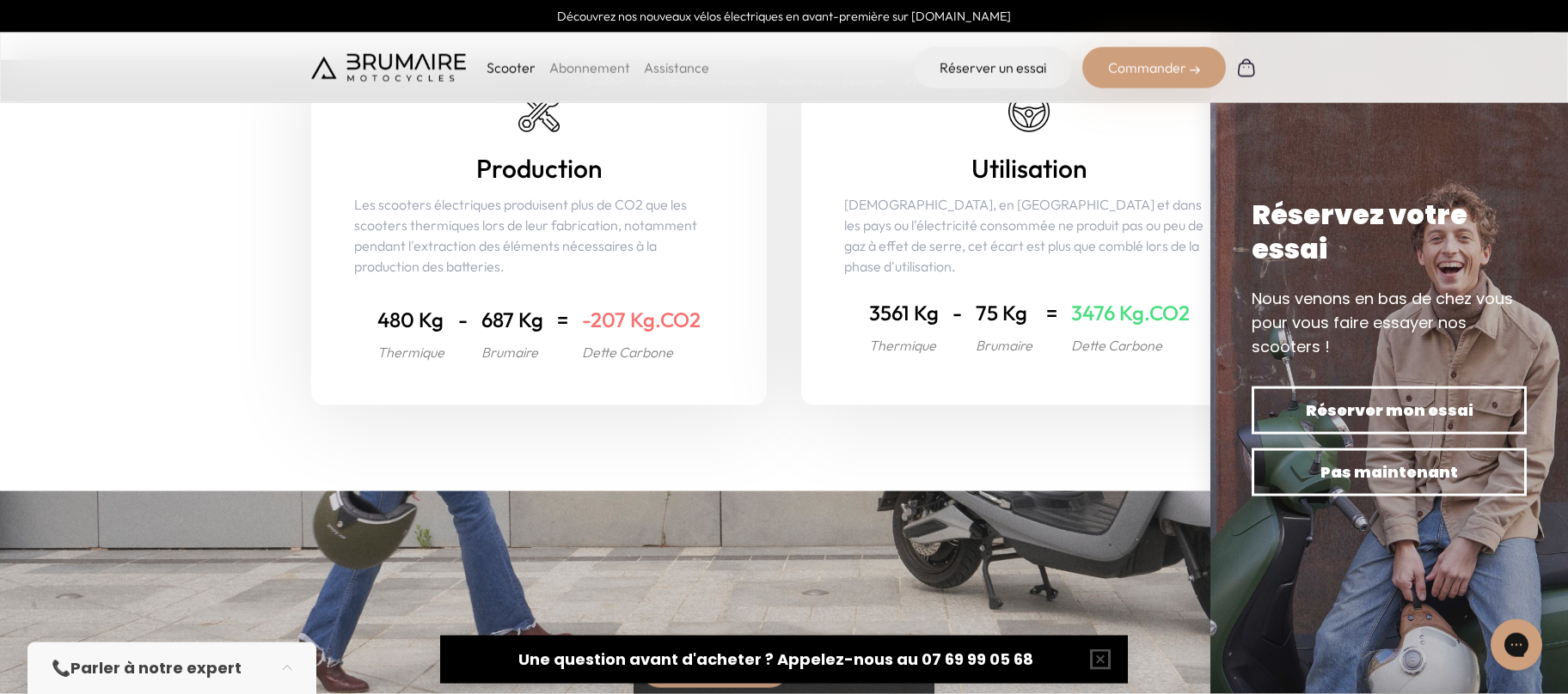
scroll to position [6701, 0]
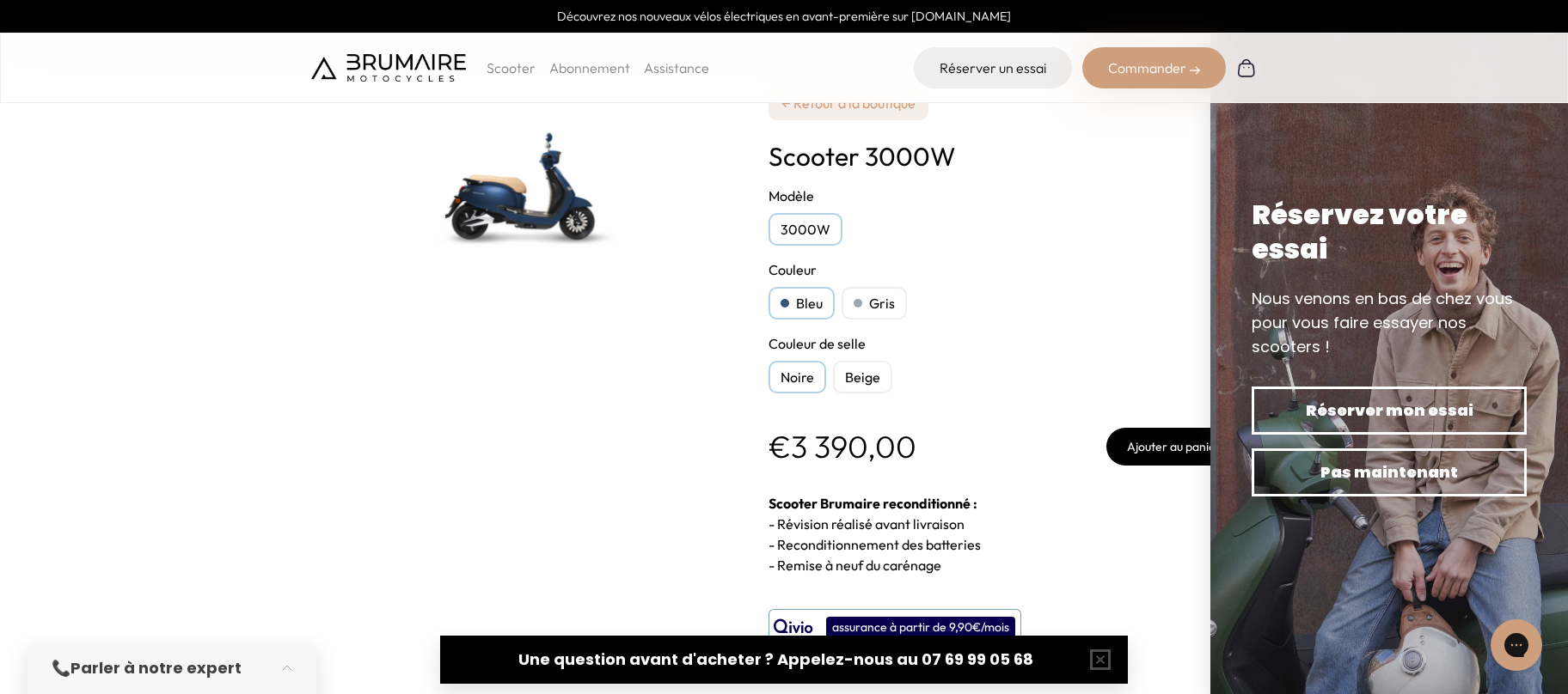
click at [865, 378] on div "Beige" at bounding box center [862, 377] width 60 height 33
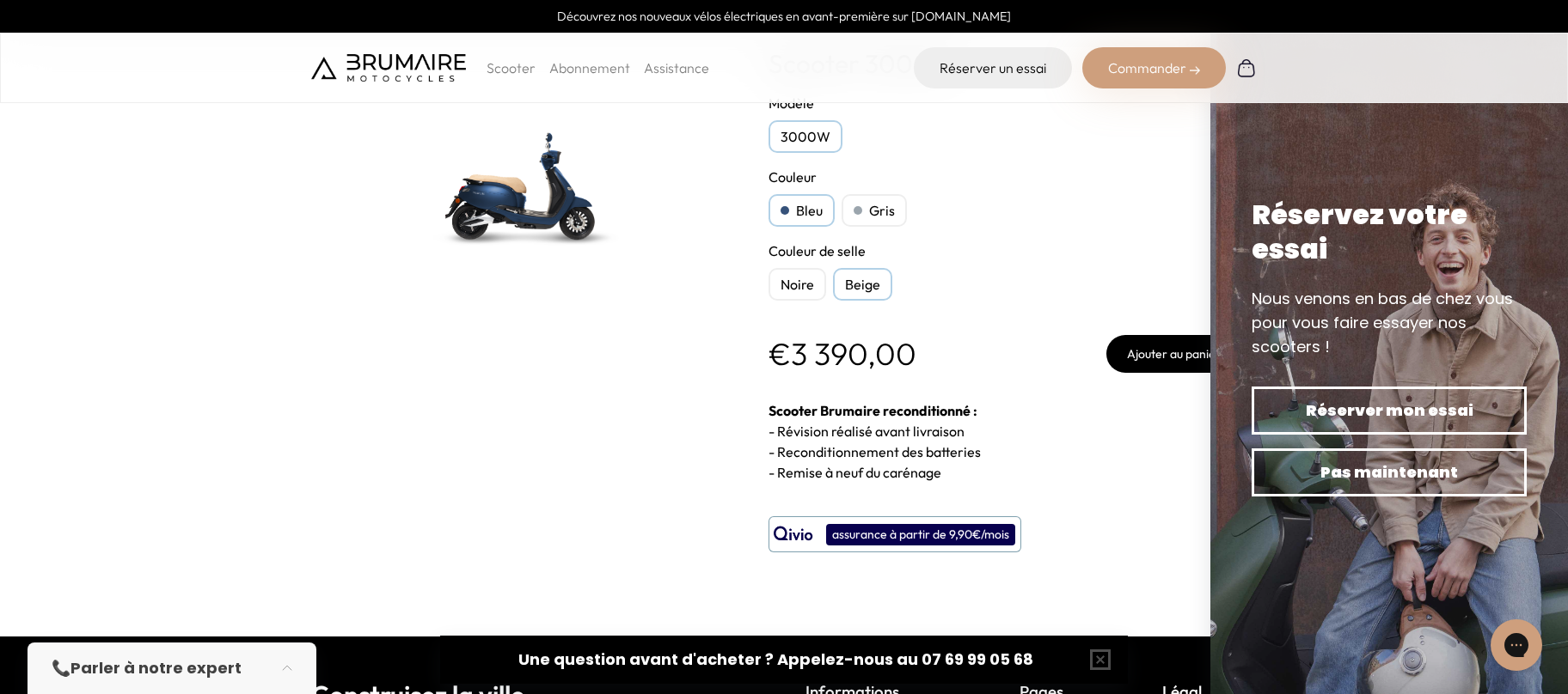
click at [786, 288] on div "Noire" at bounding box center [797, 284] width 58 height 33
click at [803, 288] on div "Noire" at bounding box center [797, 284] width 58 height 33
click at [856, 284] on div "Beige" at bounding box center [862, 284] width 60 height 33
click at [820, 288] on div "Noire" at bounding box center [797, 284] width 58 height 33
click at [876, 201] on div "Gris" at bounding box center [875, 211] width 66 height 33
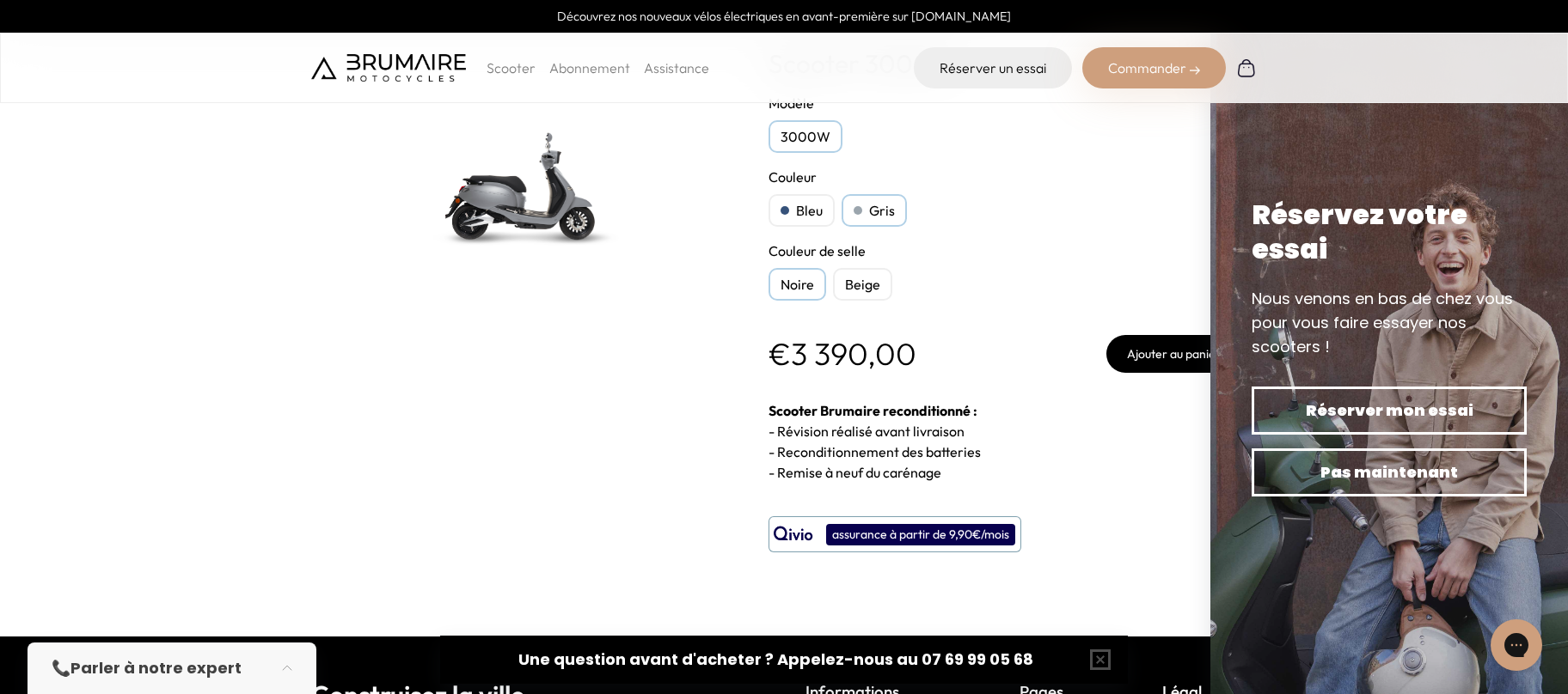
click at [807, 206] on div "Bleu" at bounding box center [802, 211] width 66 height 33
click at [808, 284] on div "Noire" at bounding box center [797, 284] width 58 height 33
click at [871, 291] on div "Beige" at bounding box center [862, 284] width 60 height 33
click at [797, 291] on div "Noire" at bounding box center [797, 284] width 58 height 33
click at [862, 284] on div "Beige" at bounding box center [862, 284] width 60 height 33
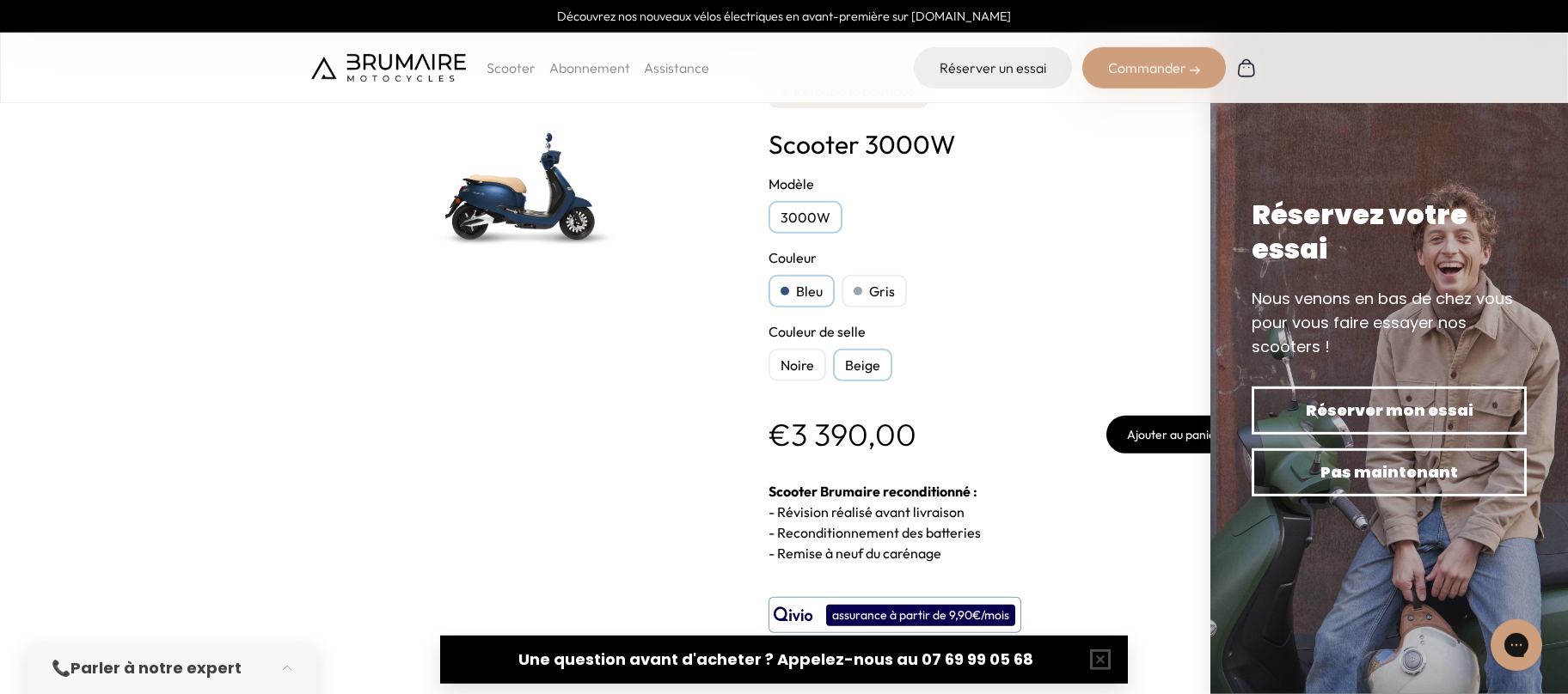
scroll to position [0, 0]
